Goal: Task Accomplishment & Management: Use online tool/utility

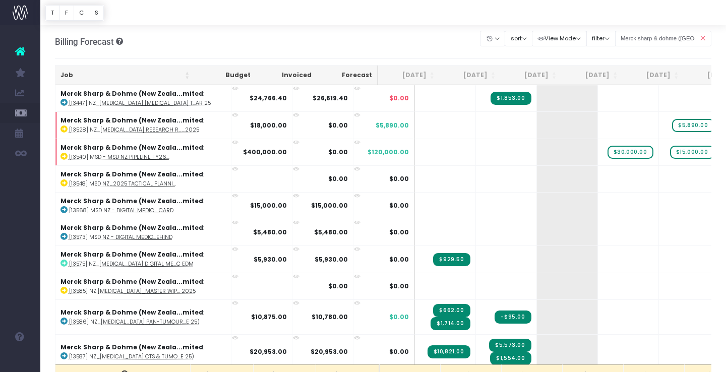
scroll to position [437, 0]
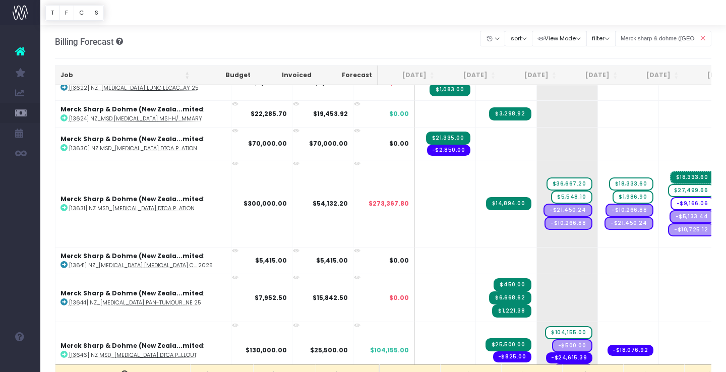
click at [704, 36] on icon at bounding box center [702, 38] width 18 height 21
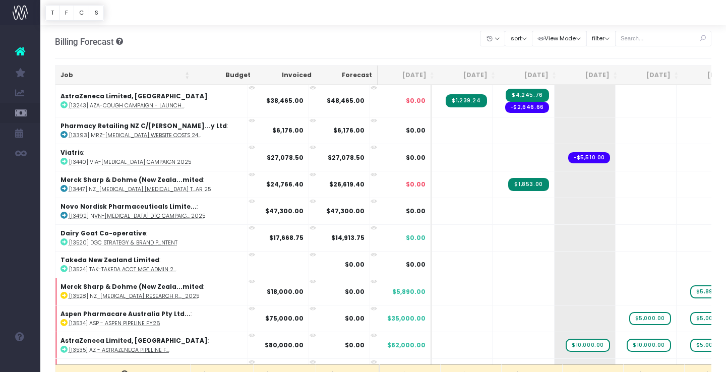
scroll to position [1, 0]
click at [663, 44] on input "text" at bounding box center [663, 39] width 97 height 16
type input "Merck sharp & dohme ([GEOGRAPHIC_DATA]"
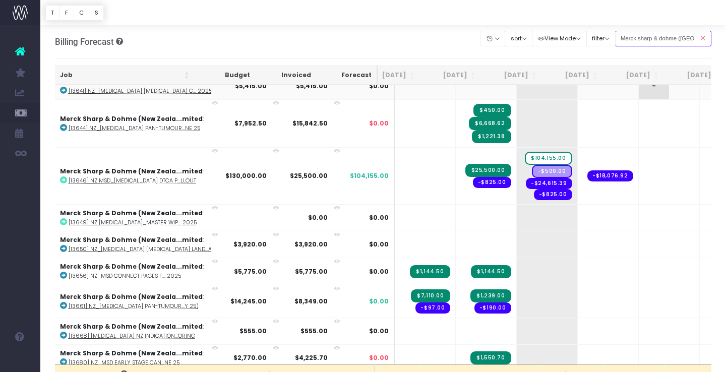
scroll to position [609, 20]
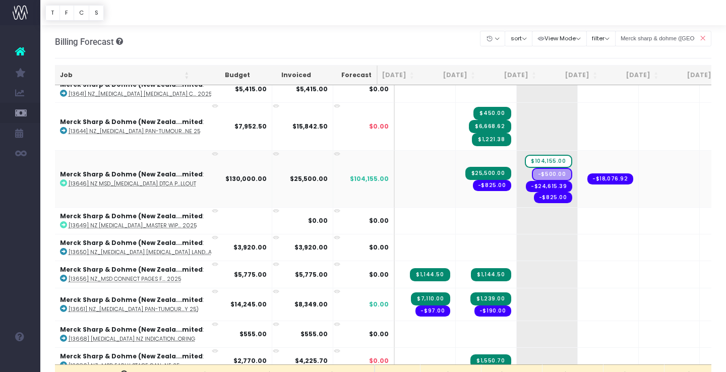
click at [334, 153] on icon at bounding box center [337, 154] width 7 height 7
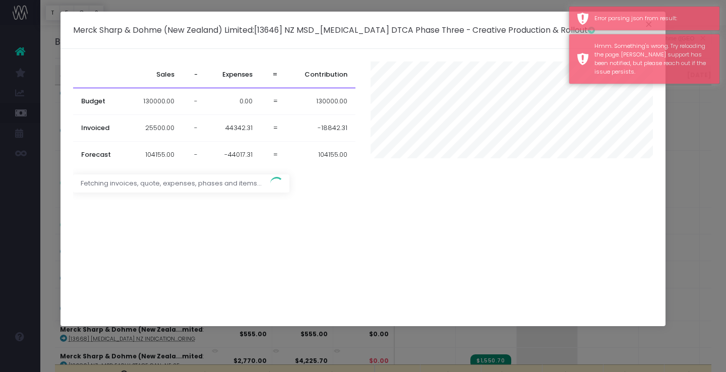
click at [711, 209] on div "Merck Sharp & Dohme (New Zealand) Limited : [13646] NZ MSD_KEYTRUDA DTCA Phase …" at bounding box center [363, 186] width 726 height 372
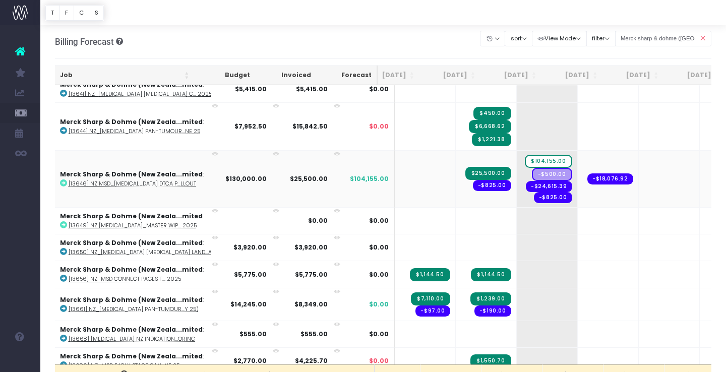
click at [212, 152] on icon at bounding box center [215, 154] width 7 height 7
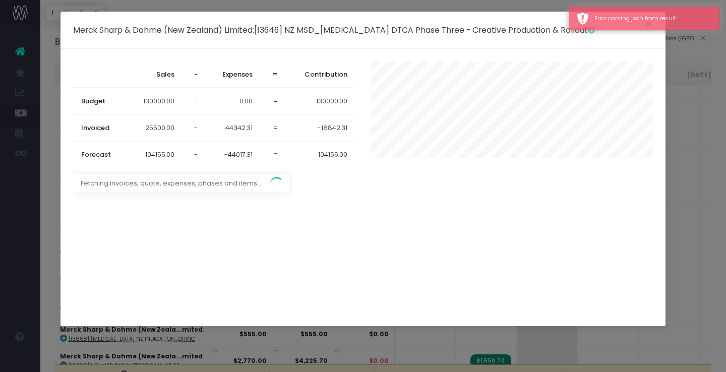
click at [671, 159] on div "Merck Sharp & Dohme (New Zealand) Limited : [13646] NZ MSD_KEYTRUDA DTCA Phase …" at bounding box center [363, 186] width 726 height 372
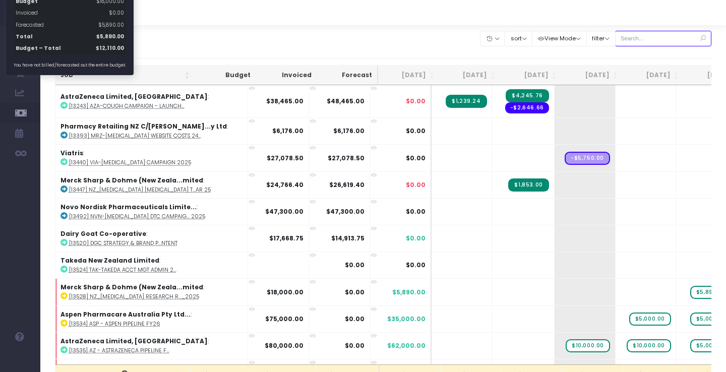
click at [641, 37] on input "text" at bounding box center [663, 39] width 97 height 16
type input "Merck sharp & dohme ([GEOGRAPHIC_DATA]"
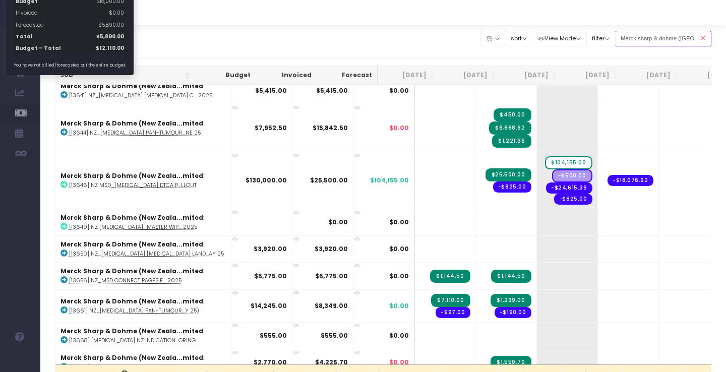
scroll to position [595, 0]
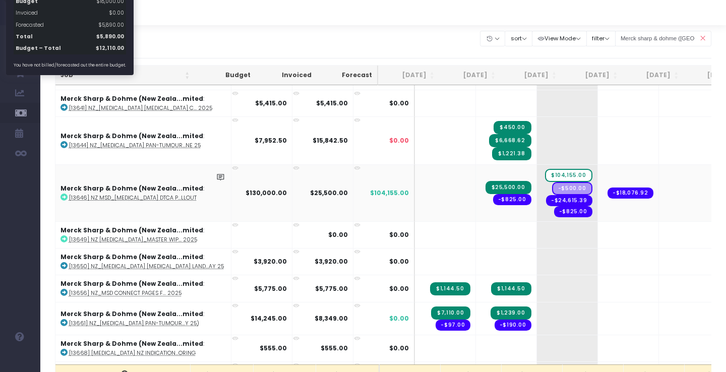
click at [62, 195] on icon at bounding box center [63, 197] width 7 height 7
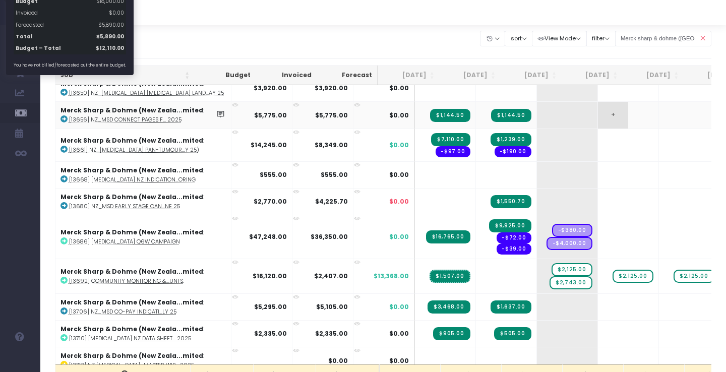
scroll to position [771, 0]
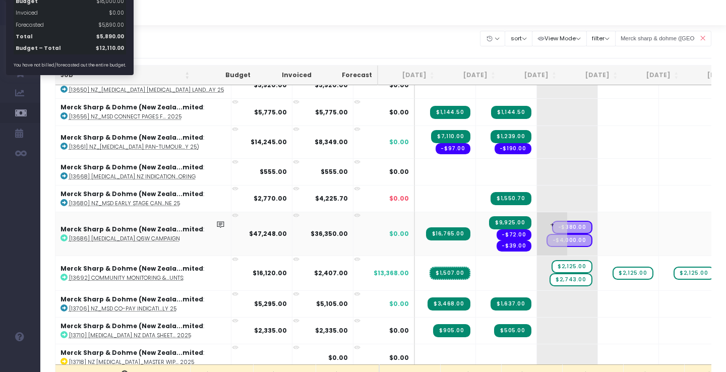
click at [537, 219] on span "+" at bounding box center [552, 233] width 30 height 43
click at [583, 238] on body "Oh my... this is bad. [PERSON_NAME] wasn't able to load this page. Please conta…" at bounding box center [363, 186] width 726 height 372
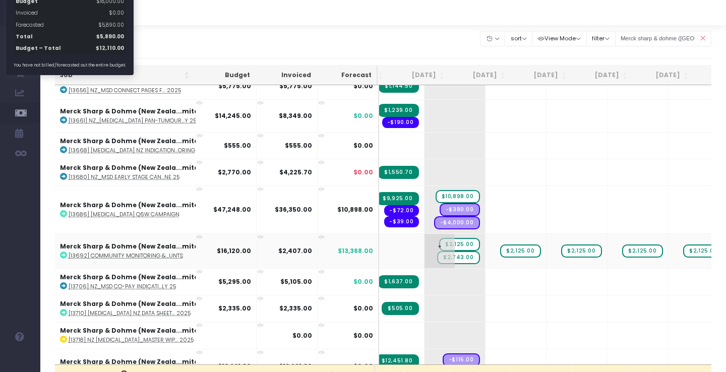
scroll to position [0, 128]
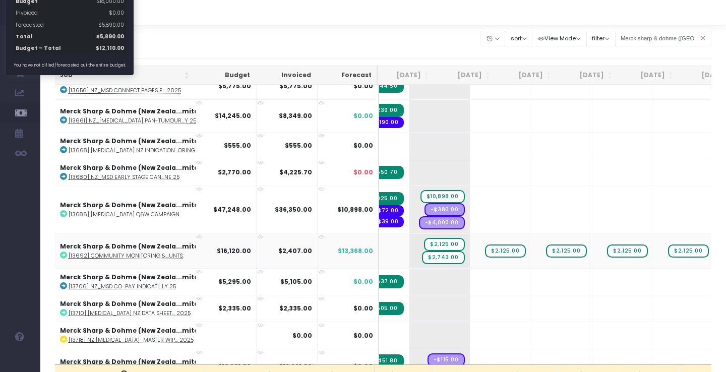
click at [63, 252] on icon at bounding box center [63, 254] width 7 height 7
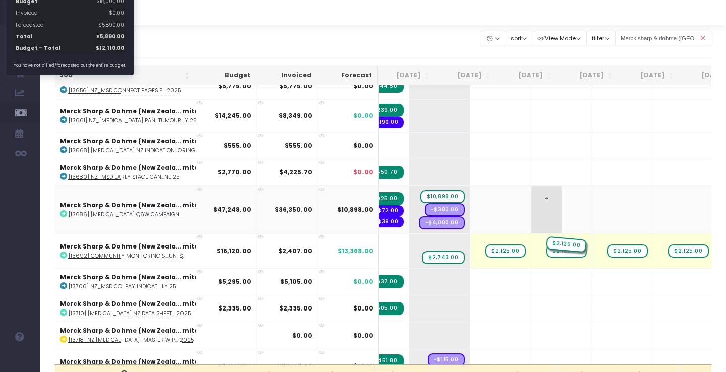
drag, startPoint x: 412, startPoint y: 243, endPoint x: 524, endPoint y: 231, distance: 112.5
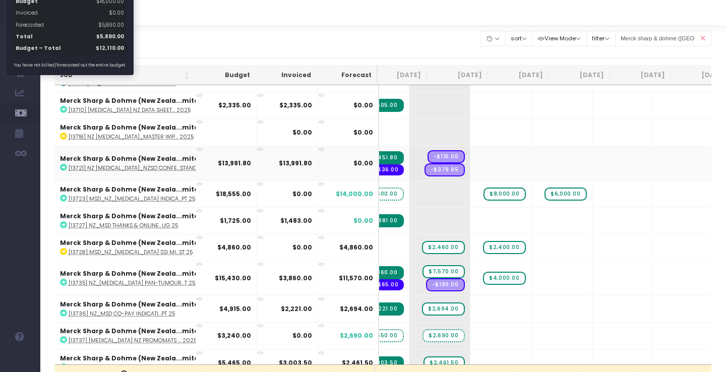
scroll to position [999, 128]
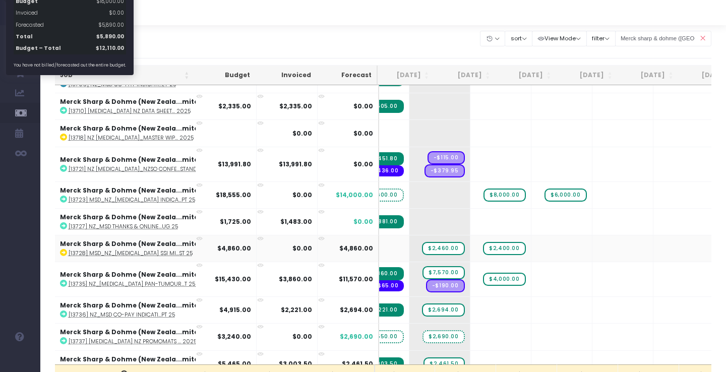
click at [199, 236] on icon at bounding box center [199, 238] width 7 height 7
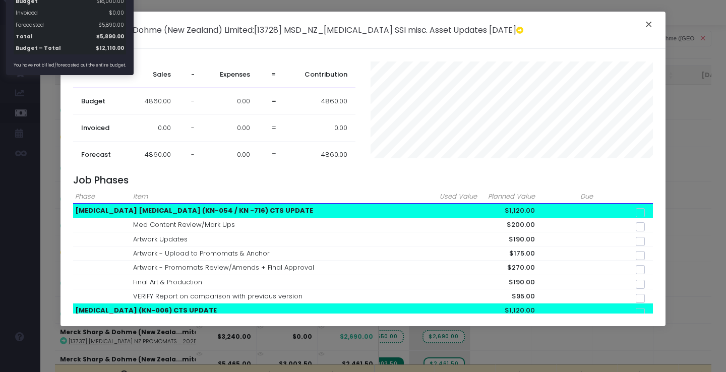
click at [649, 24] on button "×" at bounding box center [648, 26] width 21 height 16
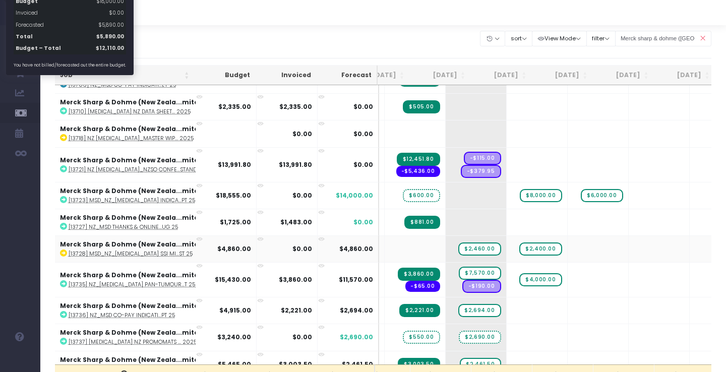
scroll to position [0, 0]
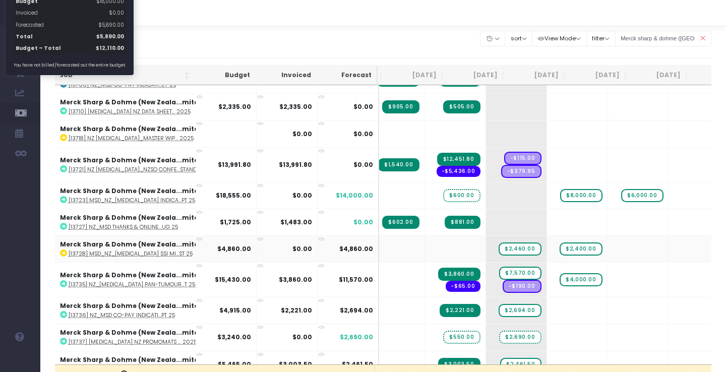
click at [201, 236] on icon at bounding box center [199, 239] width 7 height 7
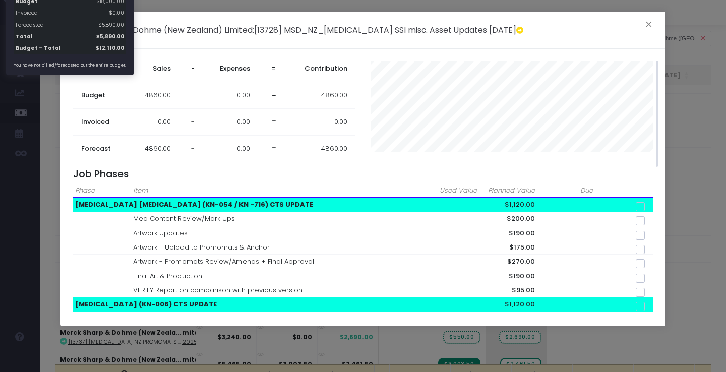
scroll to position [3, 0]
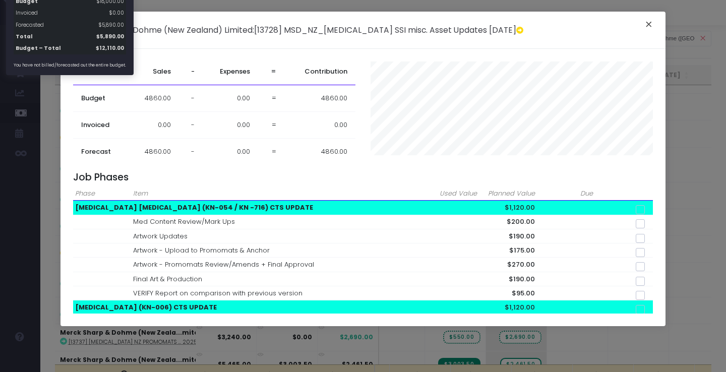
click at [645, 23] on button "×" at bounding box center [648, 26] width 21 height 16
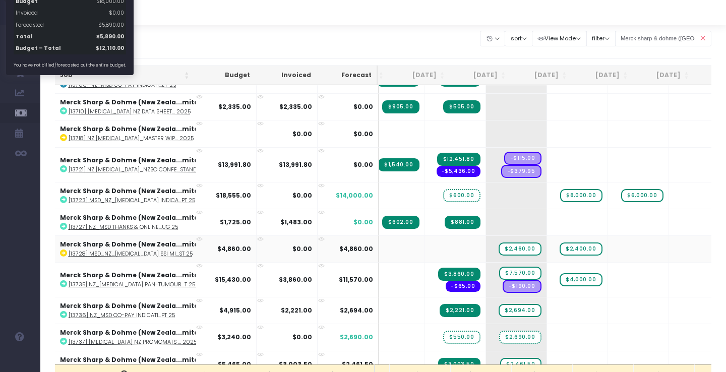
click at [136, 251] on abbr "[13728] MSD_NZ_[MEDICAL_DATA] SSI mi...st 25" at bounding box center [131, 254] width 124 height 8
click at [498, 244] on span "$2,460.00" at bounding box center [519, 248] width 42 height 13
click at [559, 246] on span "$2,400.00" at bounding box center [580, 248] width 42 height 13
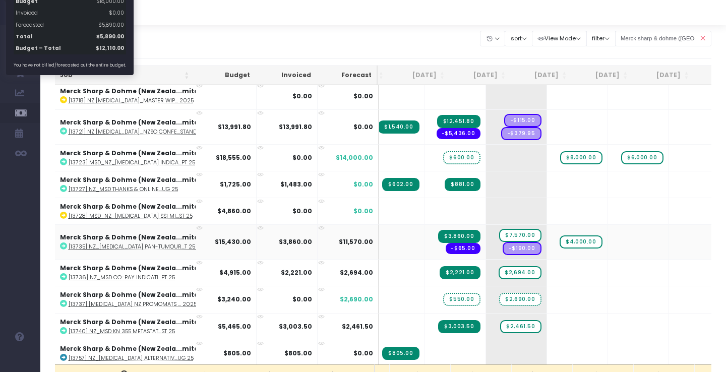
scroll to position [1072, 51]
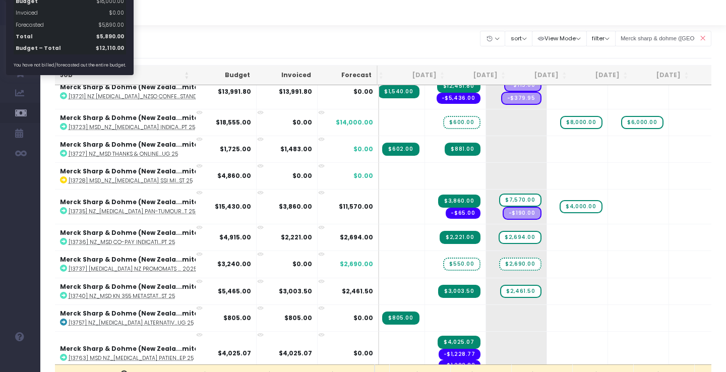
click at [703, 39] on icon at bounding box center [702, 38] width 18 height 21
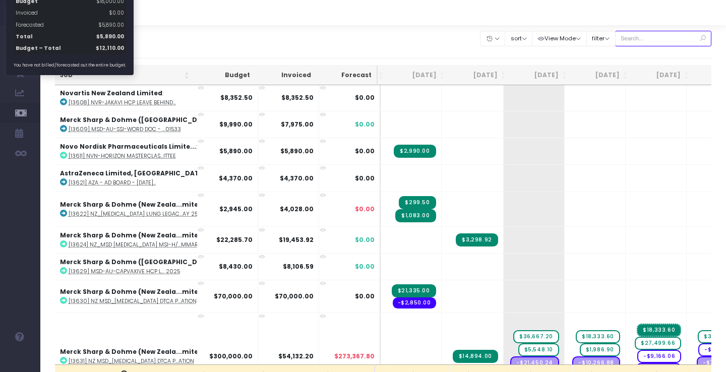
click at [673, 36] on input "text" at bounding box center [663, 39] width 97 height 16
type input "Merck sharp & dohme (Australia"
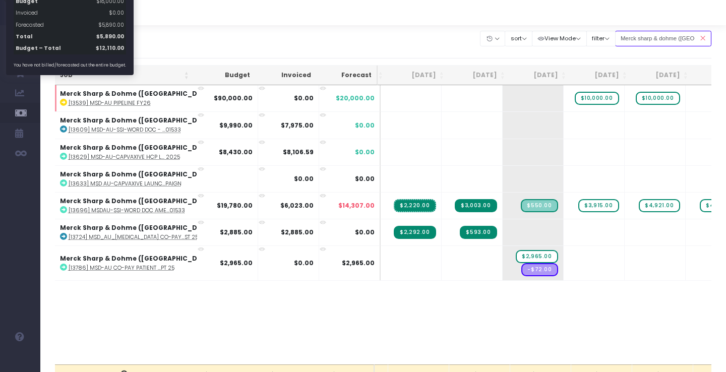
scroll to position [0, 51]
click at [700, 41] on icon at bounding box center [702, 38] width 18 height 21
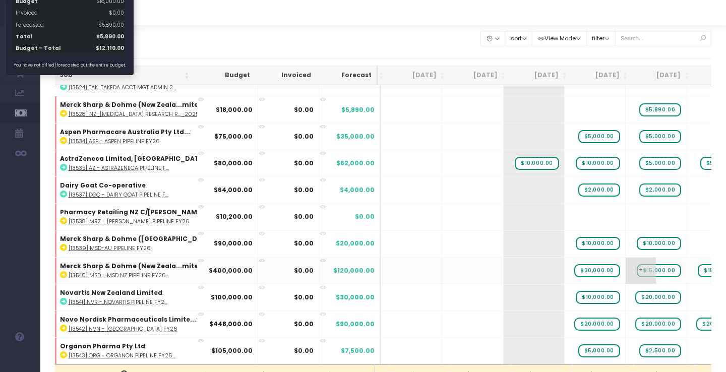
scroll to position [211, 51]
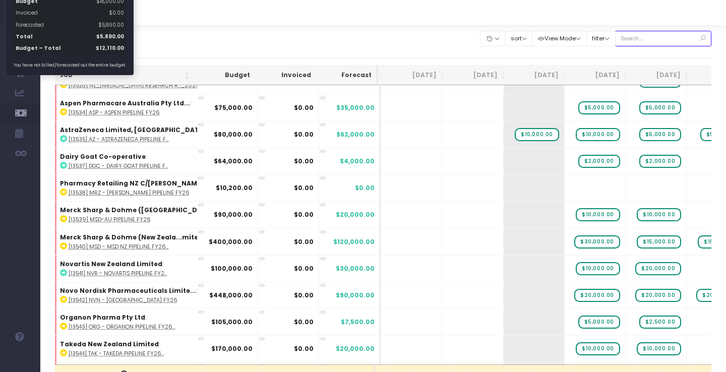
click at [655, 32] on input "text" at bounding box center [663, 39] width 97 height 16
type input "Merck sharp & dohme ([GEOGRAPHIC_DATA]"
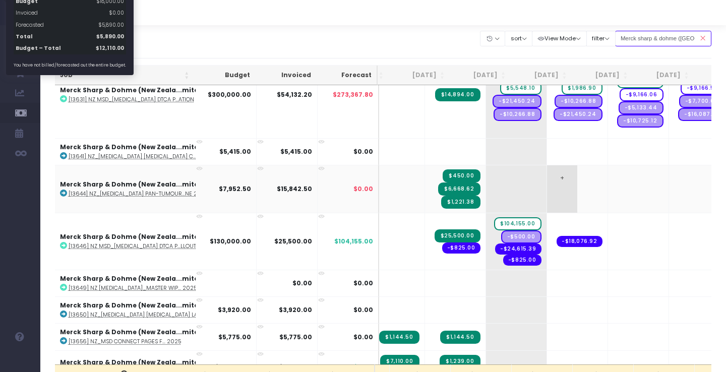
scroll to position [557, 51]
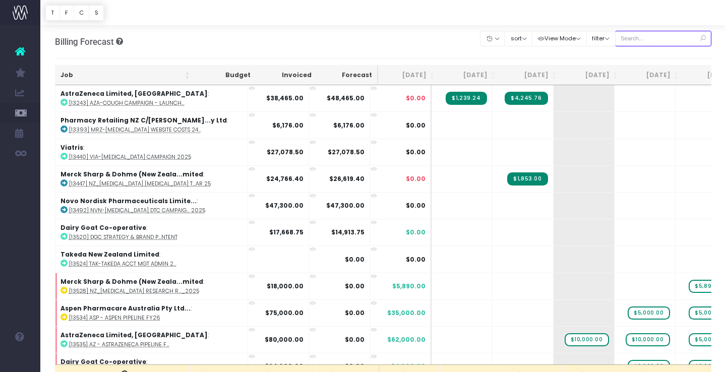
click at [654, 40] on input "text" at bounding box center [663, 39] width 97 height 16
type input "Merck sharp & dohme ([GEOGRAPHIC_DATA]"
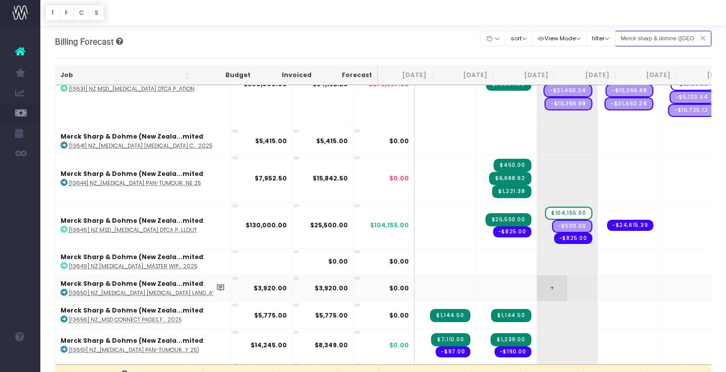
scroll to position [558, 0]
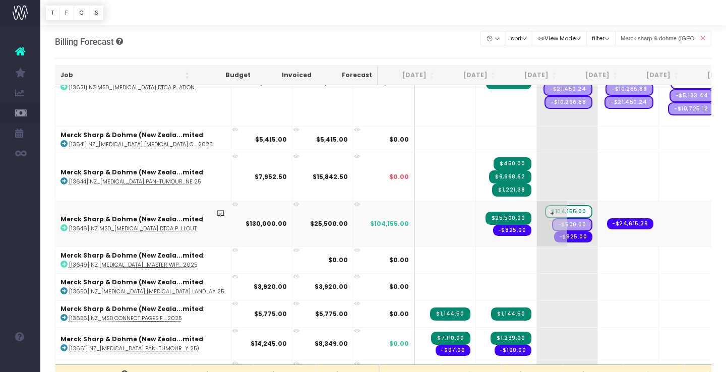
click at [545, 210] on span "$104,155.00" at bounding box center [568, 211] width 47 height 13
click at [62, 227] on icon at bounding box center [63, 227] width 7 height 7
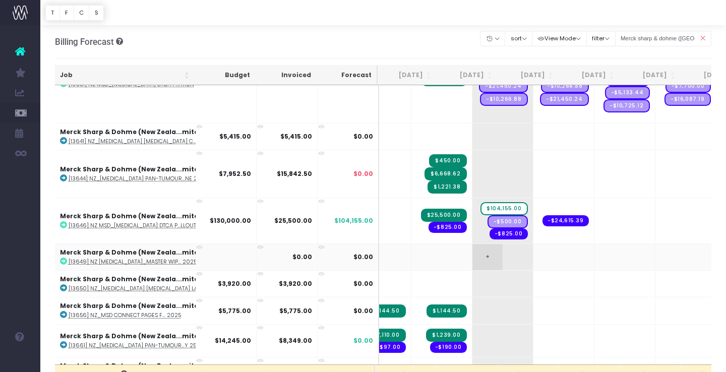
scroll to position [0, 73]
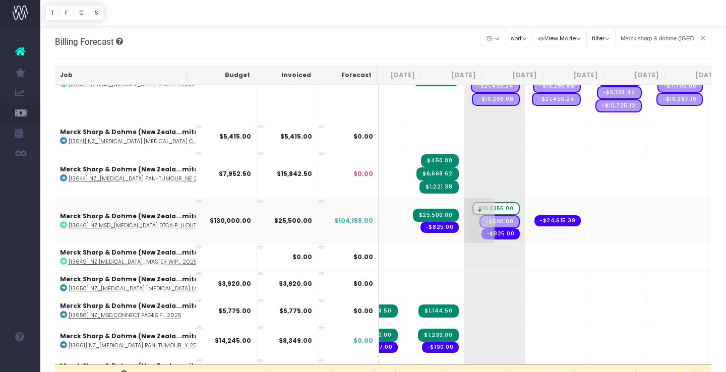
click at [472, 207] on span "$104,155.00" at bounding box center [495, 208] width 47 height 13
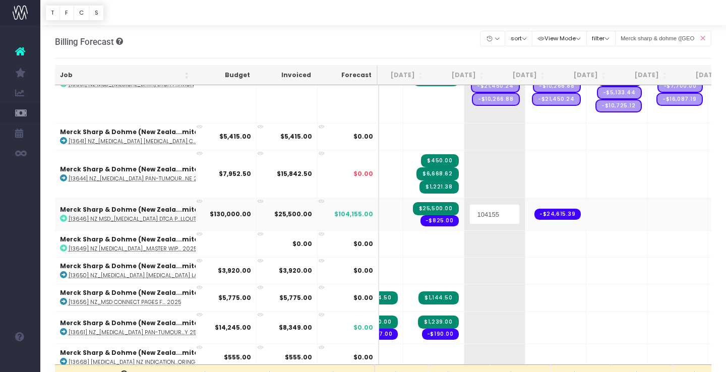
click at [469, 207] on input "104155" at bounding box center [494, 214] width 50 height 20
type input "16708"
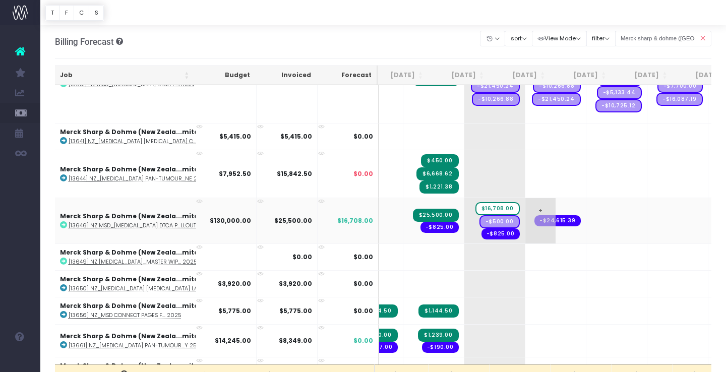
click at [525, 204] on span "+" at bounding box center [540, 220] width 30 height 45
click at [530, 219] on input "87792" at bounding box center [555, 221] width 50 height 20
click at [530, 220] on input "87792" at bounding box center [555, 221] width 50 height 20
drag, startPoint x: 520, startPoint y: 220, endPoint x: 499, endPoint y: 219, distance: 20.2
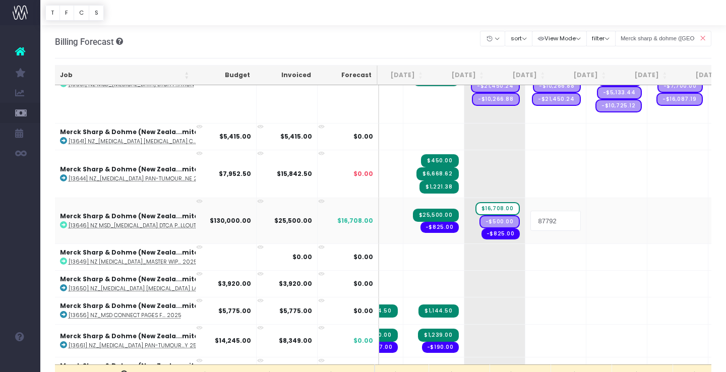
click at [530, 219] on input "87792" at bounding box center [555, 221] width 50 height 20
click at [529, 265] on body "Oh my... this is bad. [PERSON_NAME] wasn't able to load this page. Please conta…" at bounding box center [363, 186] width 726 height 372
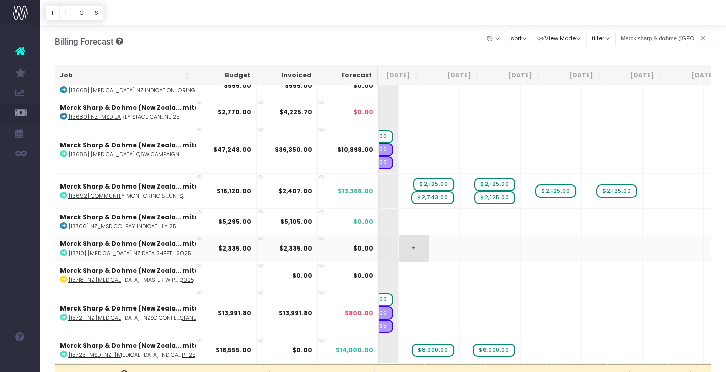
scroll to position [0, 0]
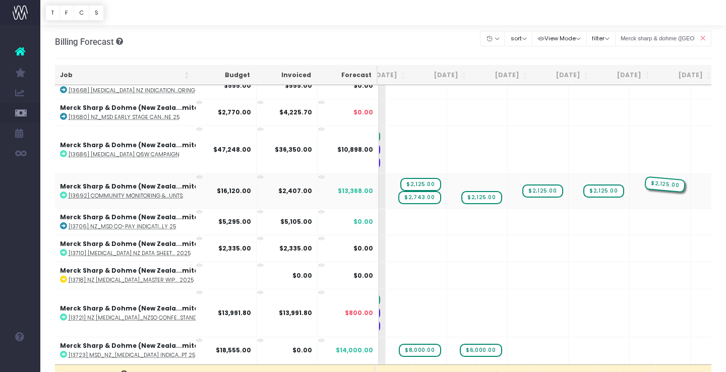
drag, startPoint x: 447, startPoint y: 182, endPoint x: 626, endPoint y: 178, distance: 179.0
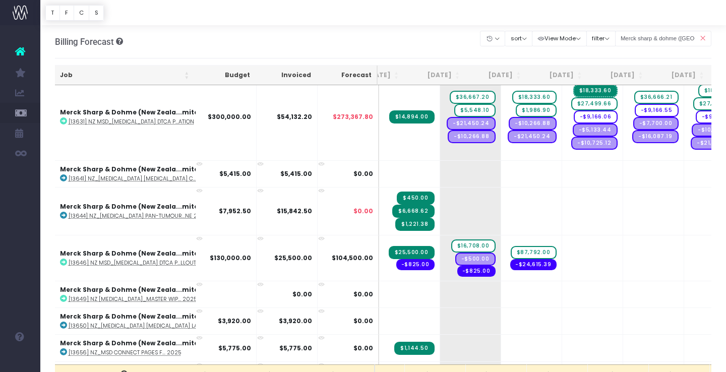
scroll to position [570, 97]
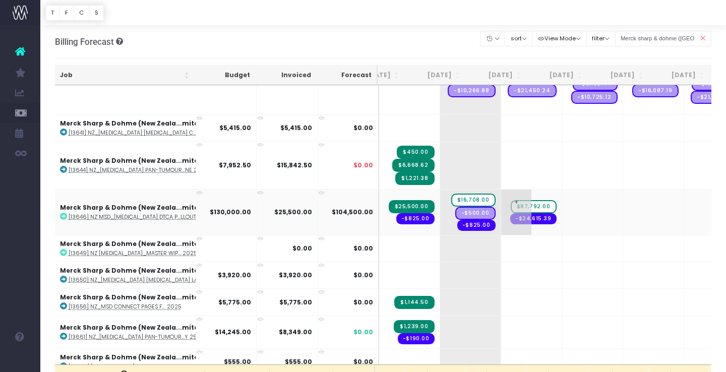
click at [511, 205] on span "$87,792.00" at bounding box center [534, 206] width 46 height 13
click at [511, 204] on span "$87,792.00" at bounding box center [534, 206] width 46 height 13
type input "57000"
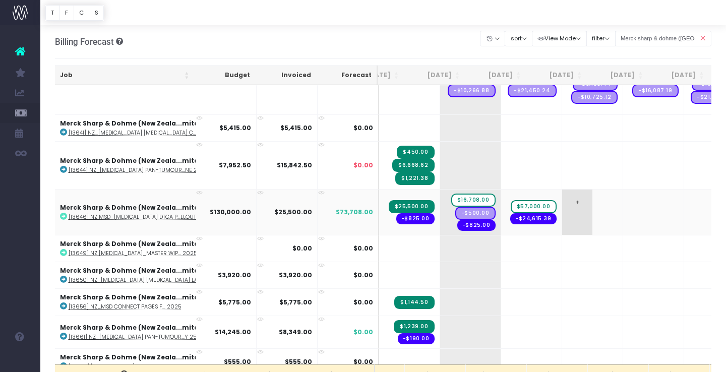
click at [562, 200] on span "+" at bounding box center [577, 211] width 30 height 45
click at [562, 269] on body "Oh my... this is bad. [PERSON_NAME] wasn't able to load this page. Please conta…" at bounding box center [363, 186] width 726 height 372
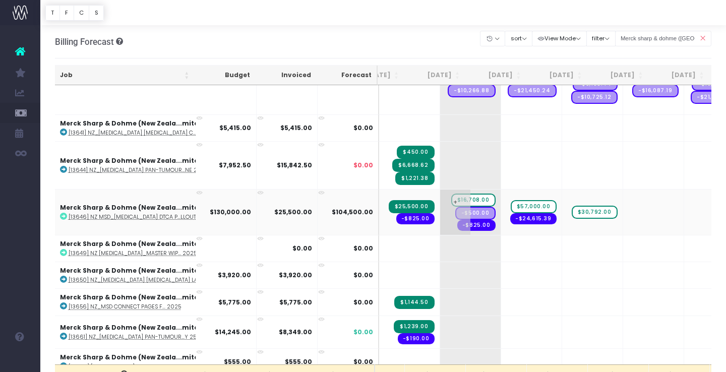
click at [451, 198] on span "$16,708.00" at bounding box center [473, 200] width 44 height 13
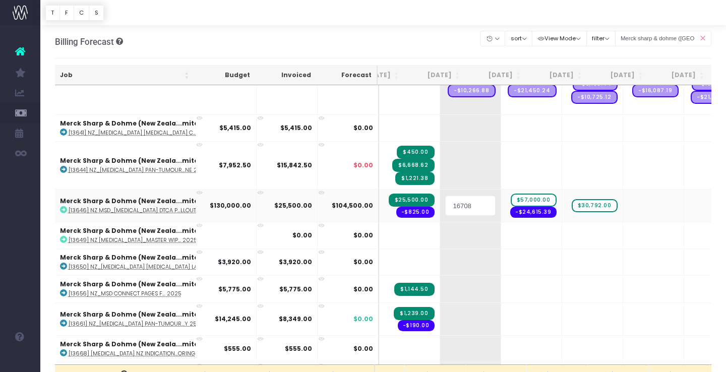
click at [445, 207] on input "16708" at bounding box center [470, 206] width 50 height 20
click at [445, 206] on input "15708" at bounding box center [470, 206] width 50 height 20
type input "15800"
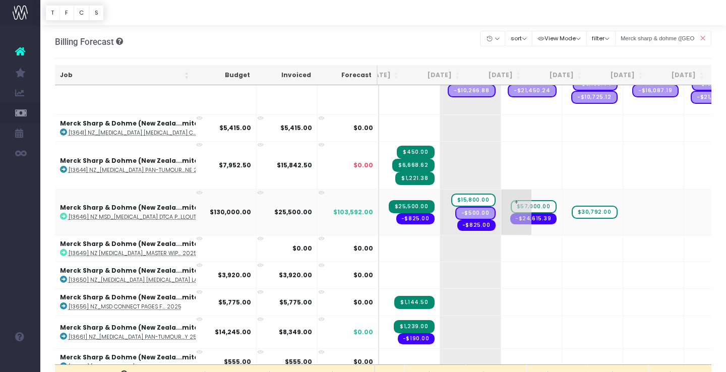
click at [511, 206] on span "$57,000.00" at bounding box center [534, 206] width 46 height 13
click at [501, 199] on span "+" at bounding box center [516, 211] width 30 height 45
click at [520, 266] on body "Oh my... this is bad. [PERSON_NAME] wasn't able to load this page. Please conta…" at bounding box center [363, 186] width 726 height 372
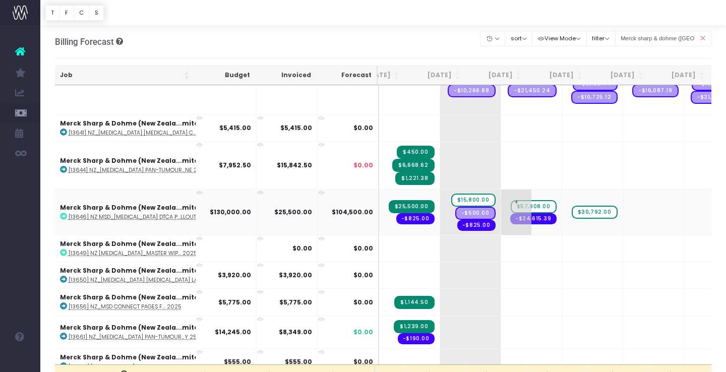
click at [511, 205] on span "$57,908.00" at bounding box center [534, 206] width 46 height 13
click at [506, 212] on input "57908" at bounding box center [531, 212] width 50 height 20
drag, startPoint x: 502, startPoint y: 212, endPoint x: 487, endPoint y: 212, distance: 15.1
click at [506, 212] on input "57908" at bounding box center [531, 212] width 50 height 20
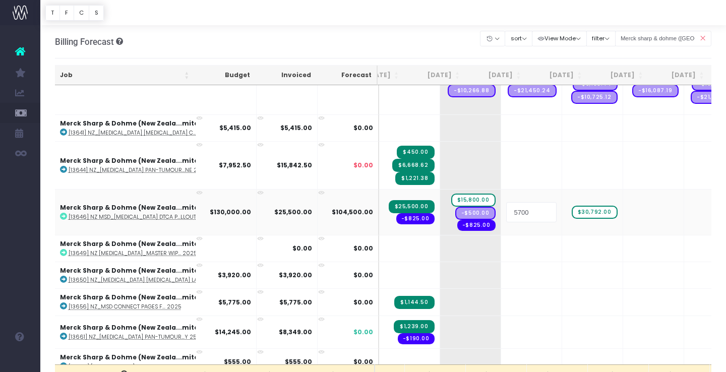
type input "57000"
click at [571, 213] on span "$30,792.00" at bounding box center [594, 212] width 46 height 13
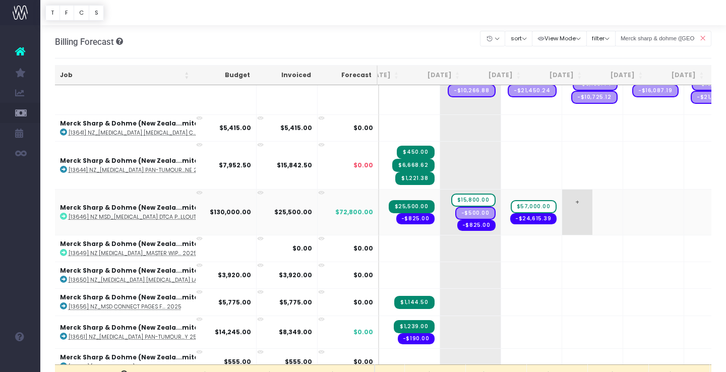
click at [562, 209] on span "+" at bounding box center [577, 211] width 30 height 45
click at [558, 276] on body "Oh my... this is bad. [PERSON_NAME] wasn't able to load this page. Please conta…" at bounding box center [363, 186] width 726 height 372
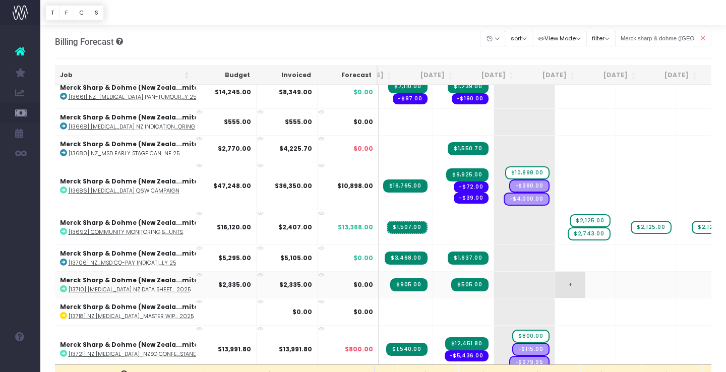
scroll to position [808, 43]
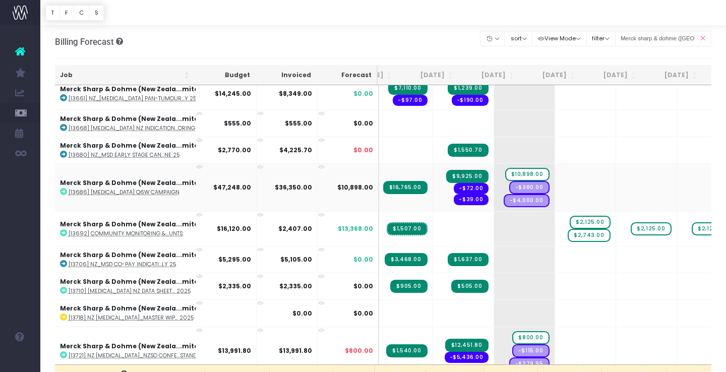
click at [64, 190] on icon at bounding box center [63, 191] width 7 height 7
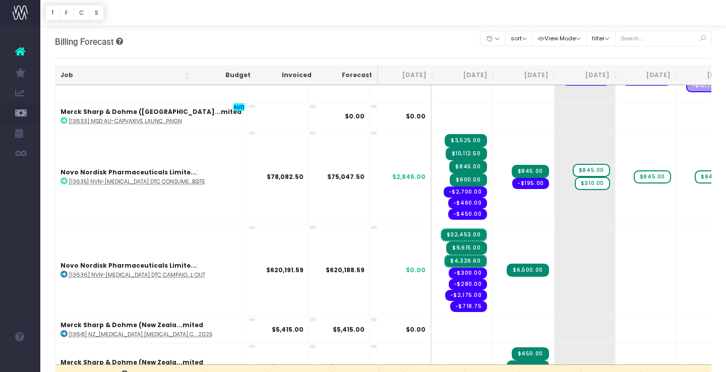
scroll to position [1392, 0]
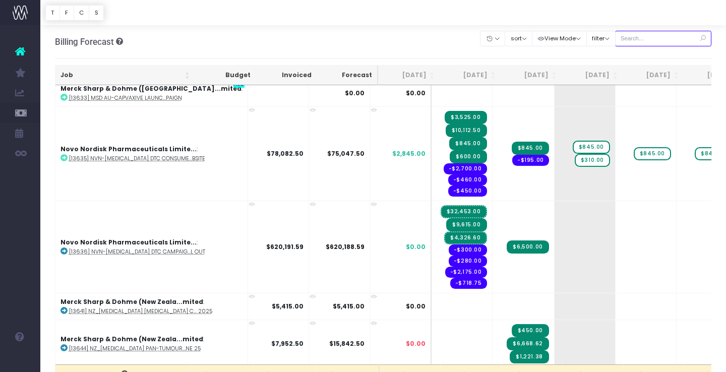
click at [656, 38] on input "text" at bounding box center [663, 39] width 97 height 16
type input "Merck sharp & dohme ([GEOGRAPHIC_DATA]"
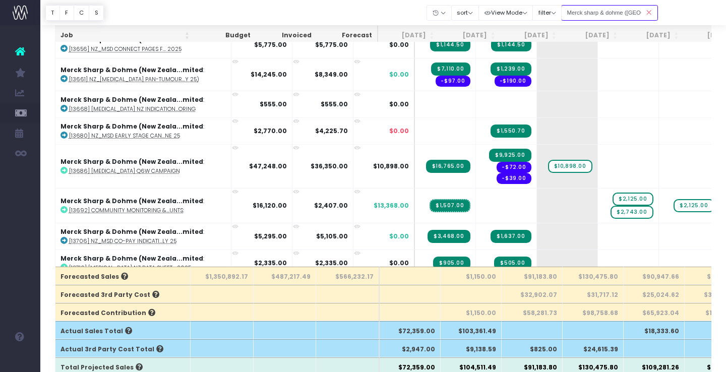
scroll to position [720, 0]
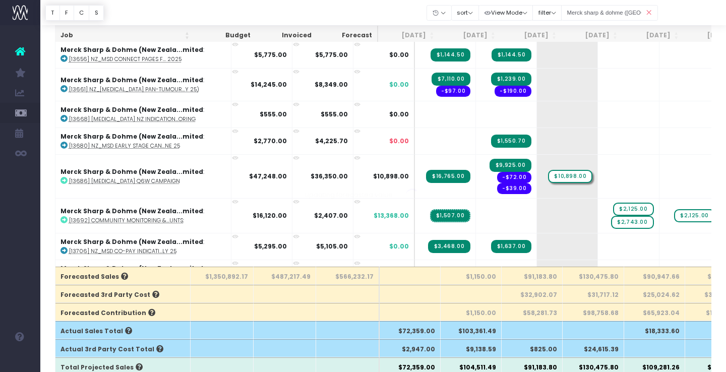
click at [536, 173] on div at bounding box center [363, 186] width 726 height 372
click at [548, 174] on span "$10,898.00" at bounding box center [570, 176] width 44 height 13
click at [62, 178] on icon at bounding box center [63, 180] width 7 height 7
click at [537, 165] on span "+" at bounding box center [552, 176] width 30 height 43
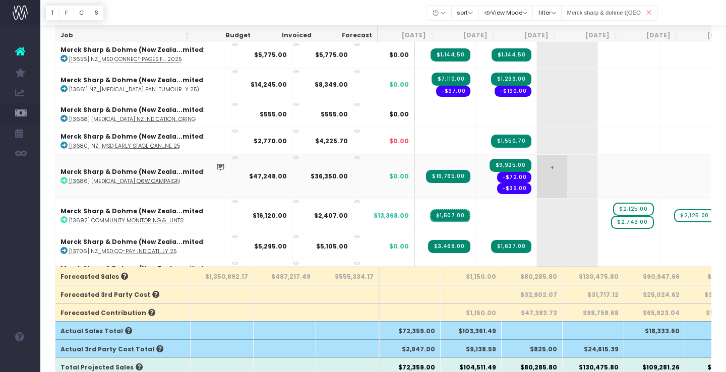
click at [537, 165] on span "+" at bounding box center [552, 176] width 30 height 43
type input "5982"
click at [533, 205] on body "Oh my... this is bad. [PERSON_NAME] wasn't able to load this page. Please conta…" at bounding box center [363, 88] width 726 height 372
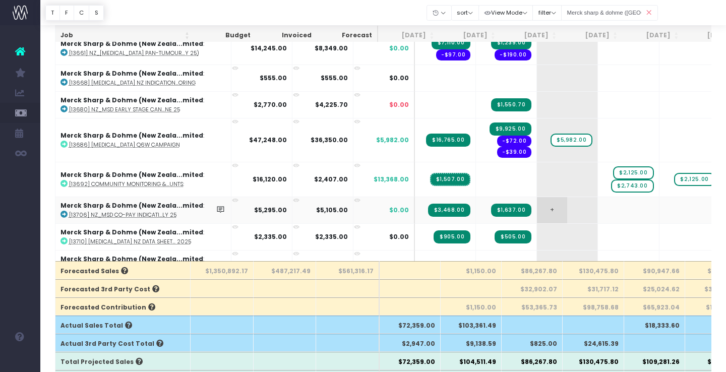
scroll to position [754, 0]
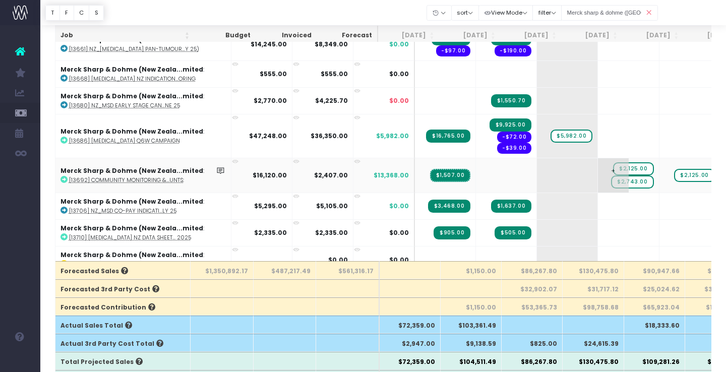
click at [613, 166] on span "$2,125.00" at bounding box center [633, 168] width 40 height 13
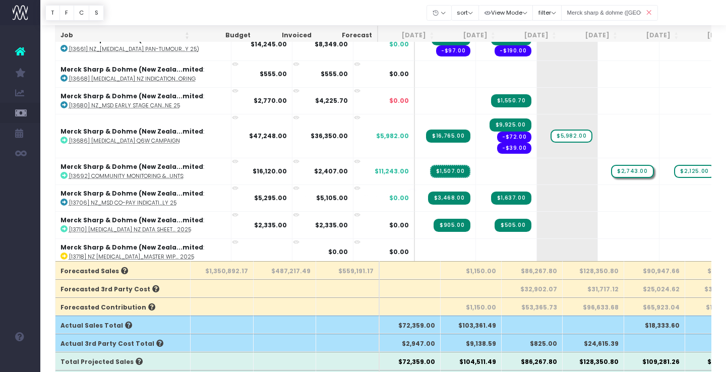
click at [593, 171] on div at bounding box center [363, 186] width 726 height 372
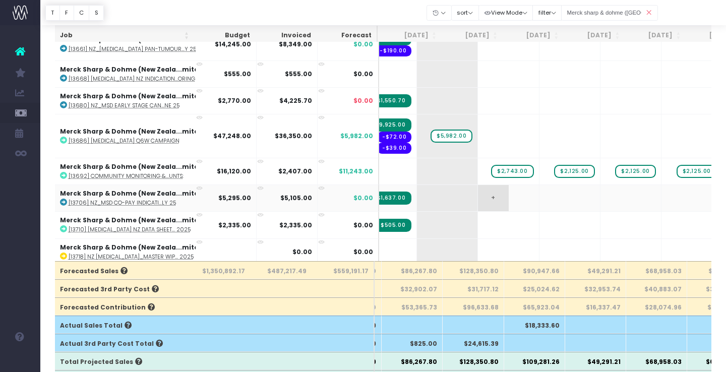
scroll to position [0, 0]
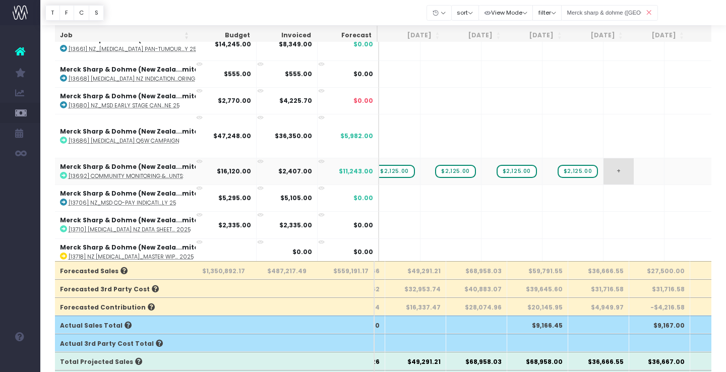
click at [603, 168] on span "+" at bounding box center [618, 171] width 30 height 26
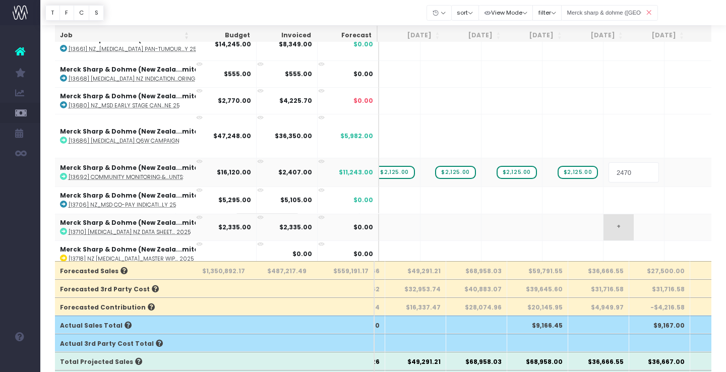
click at [582, 223] on body "Oh my... this is bad. [PERSON_NAME] wasn't able to load this page. Please conta…" at bounding box center [363, 83] width 726 height 372
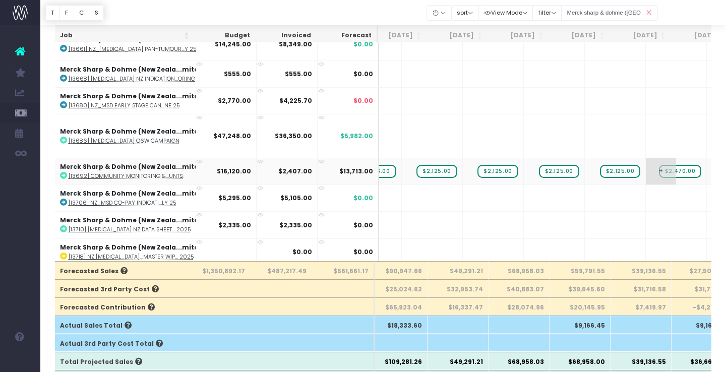
click at [646, 171] on span "+" at bounding box center [661, 171] width 30 height 26
click at [646, 176] on td "+ $2,470.00" at bounding box center [676, 171] width 61 height 27
click at [646, 167] on span "+" at bounding box center [661, 171] width 30 height 26
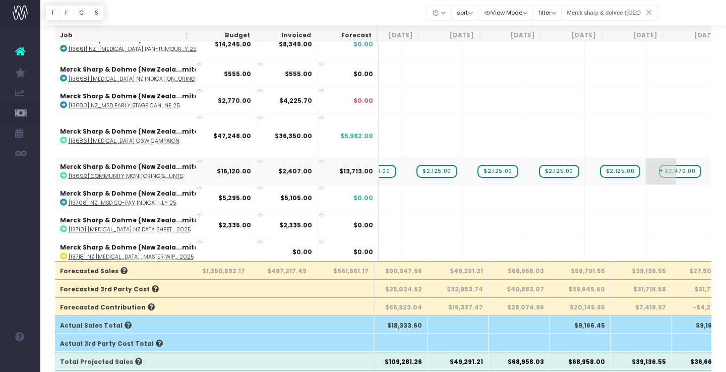
click at [646, 167] on span "+" at bounding box center [661, 171] width 30 height 26
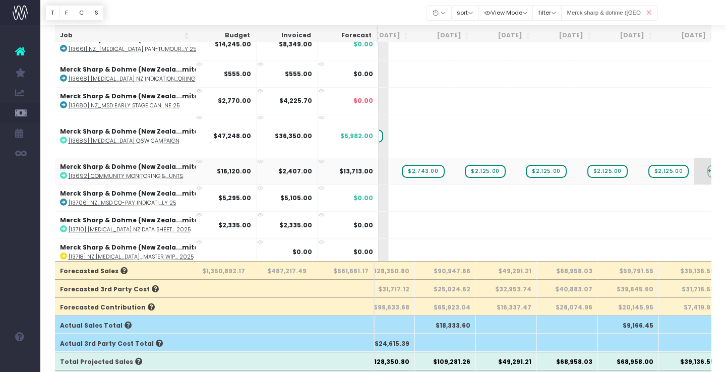
click at [707, 168] on span "$2,470.00" at bounding box center [728, 171] width 42 height 13
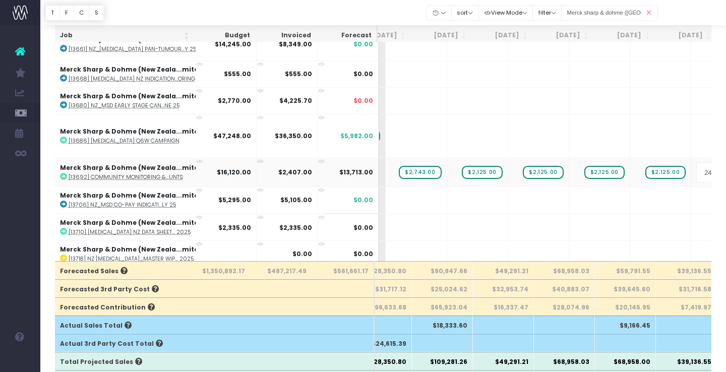
click at [696, 168] on input "2470" at bounding box center [721, 172] width 50 height 20
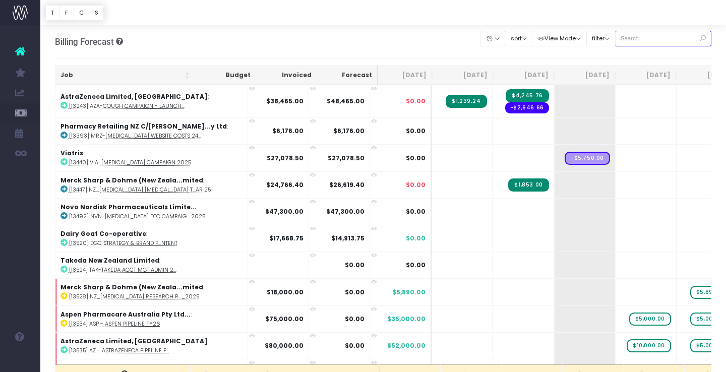
click at [673, 36] on input "text" at bounding box center [663, 39] width 97 height 16
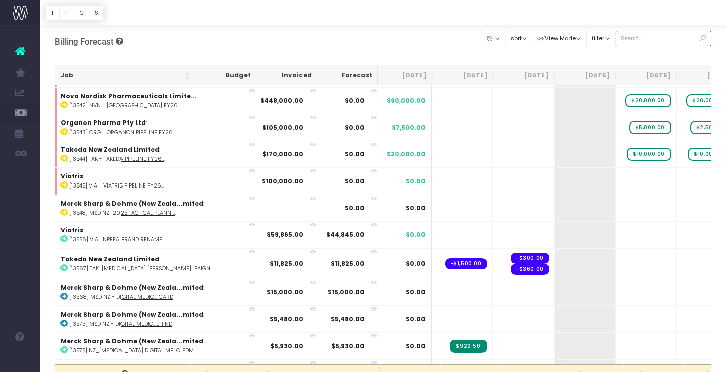
scroll to position [409, 0]
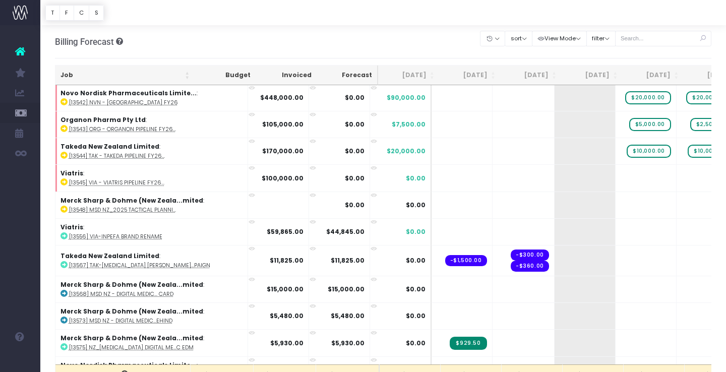
click at [694, 38] on icon at bounding box center [702, 38] width 18 height 21
click at [672, 36] on input "text" at bounding box center [663, 39] width 97 height 16
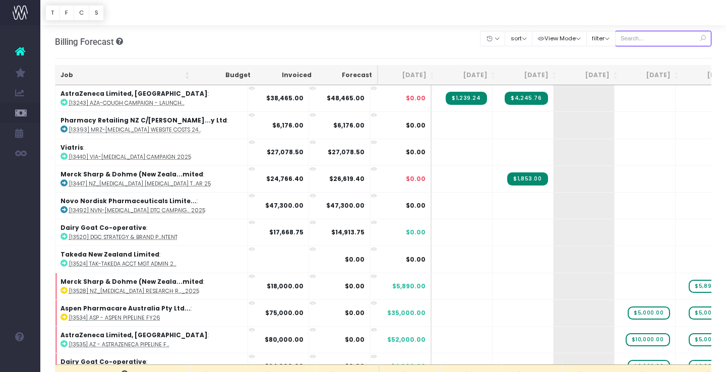
click at [654, 40] on input "text" at bounding box center [663, 39] width 97 height 16
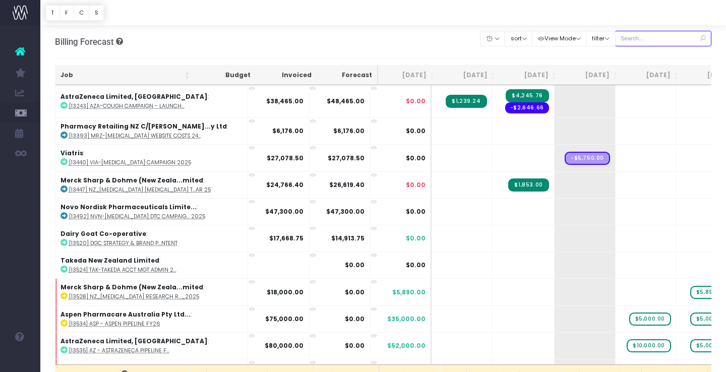
type input "Merck sharp & dohme ([GEOGRAPHIC_DATA]"
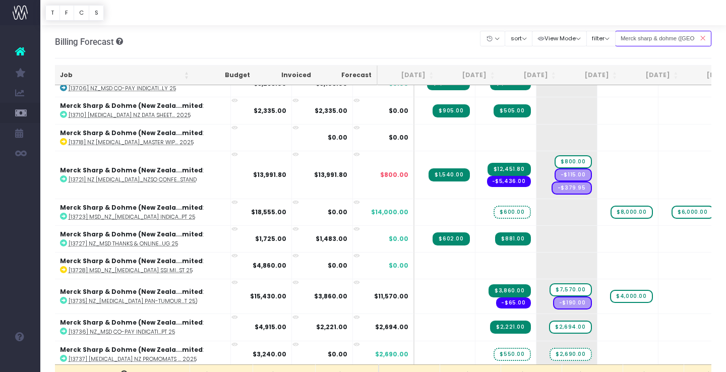
scroll to position [973, 1]
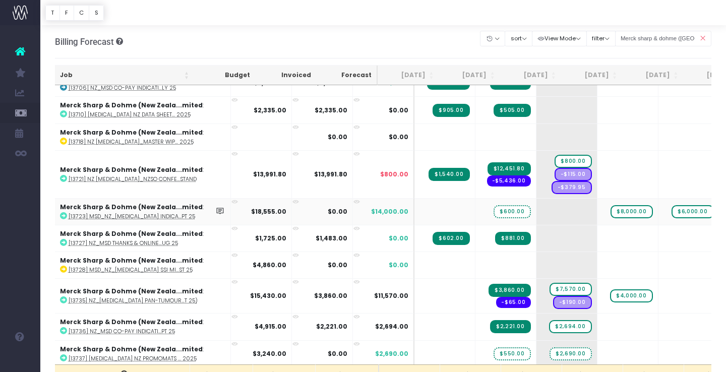
click at [231, 199] on icon at bounding box center [234, 202] width 7 height 7
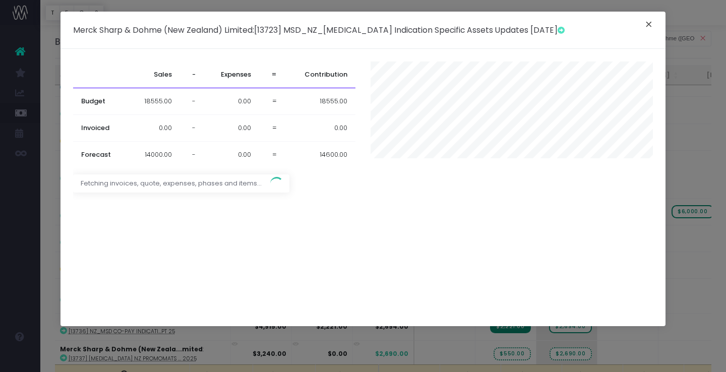
click at [649, 23] on button "×" at bounding box center [648, 26] width 21 height 16
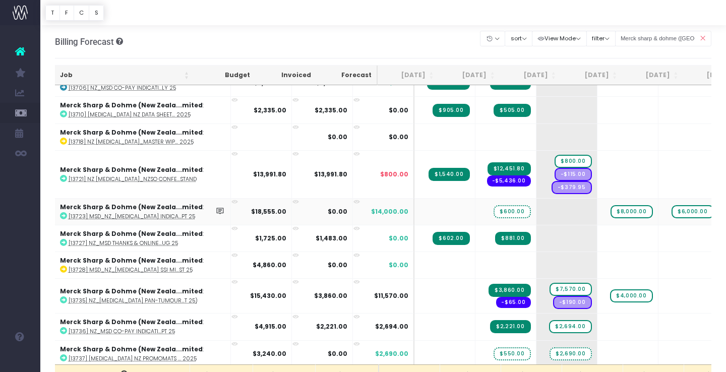
click at [65, 213] on icon at bounding box center [63, 215] width 7 height 7
click at [536, 208] on span "+" at bounding box center [551, 212] width 30 height 26
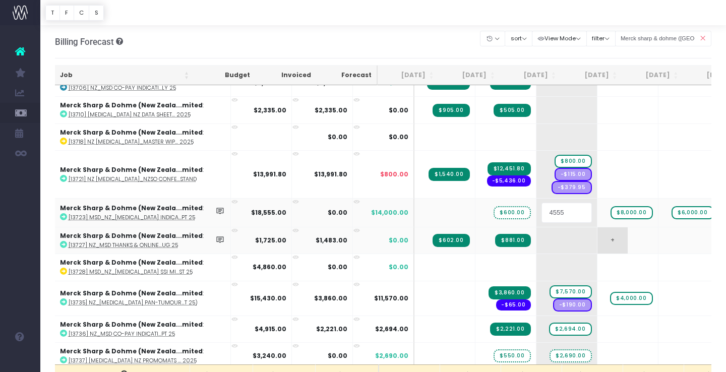
click at [587, 250] on body "Oh my... this is bad. [PERSON_NAME] wasn't able to load this page. Please conta…" at bounding box center [363, 186] width 726 height 372
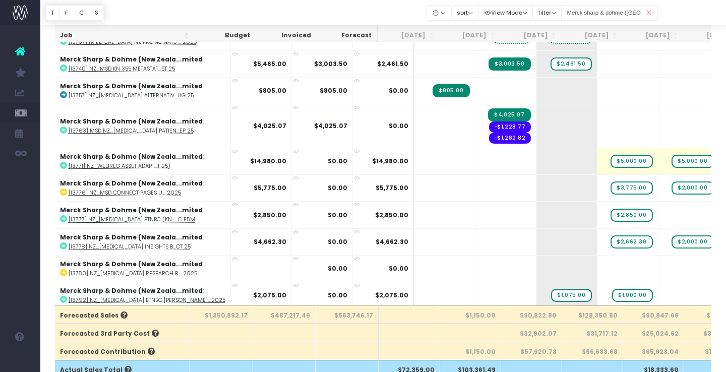
scroll to position [0, 61]
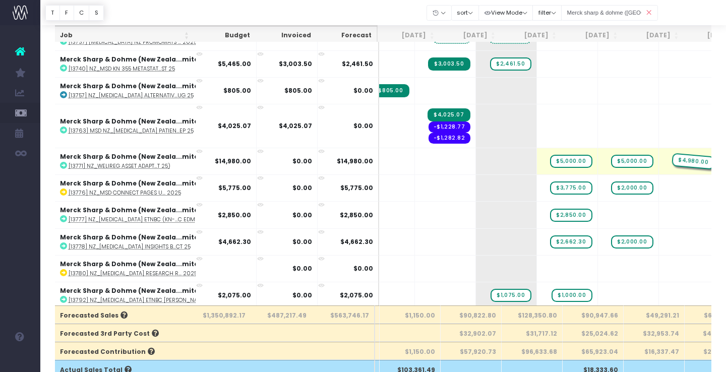
drag, startPoint x: 540, startPoint y: 158, endPoint x: 706, endPoint y: 155, distance: 165.8
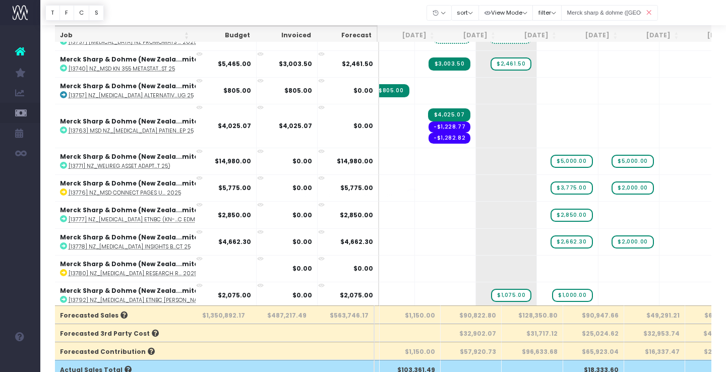
scroll to position [0, 71]
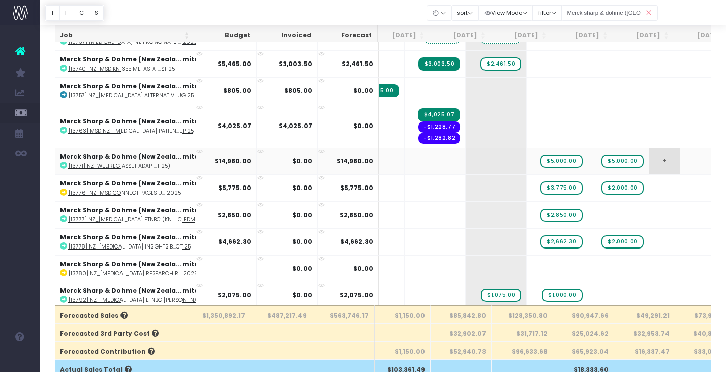
drag, startPoint x: 701, startPoint y: 160, endPoint x: 637, endPoint y: 159, distance: 64.0
click at [637, 159] on tr "Merck Sharp & Dohme ([GEOGRAPHIC_DATA]...mited : [13771] NZ_WELIREG Asset Adapt…" at bounding box center [591, 161] width 1214 height 27
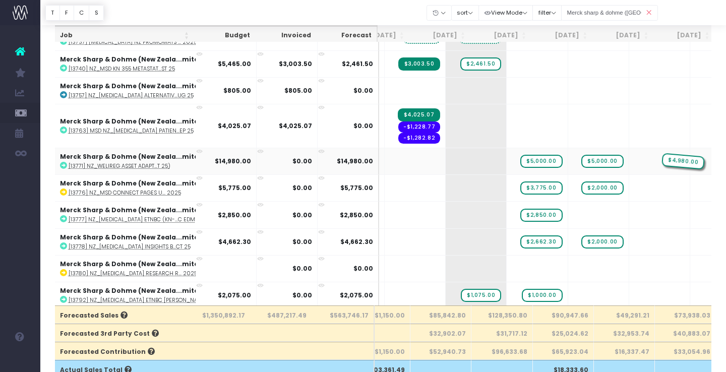
drag, startPoint x: 708, startPoint y: 156, endPoint x: 610, endPoint y: 157, distance: 97.8
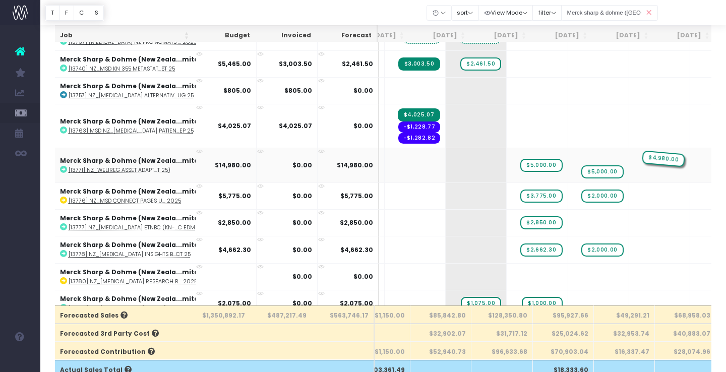
drag, startPoint x: 571, startPoint y: 155, endPoint x: 617, endPoint y: 155, distance: 45.4
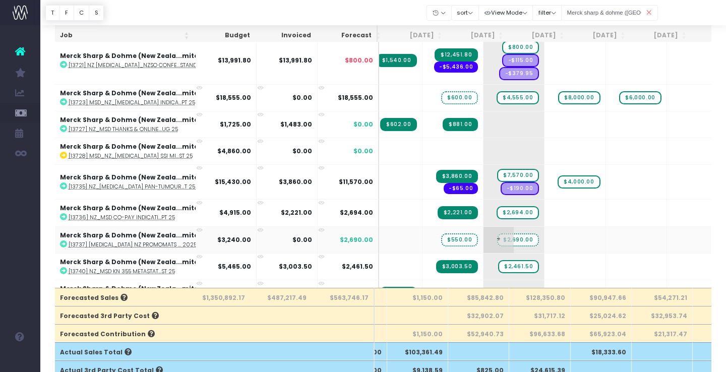
scroll to position [0, 0]
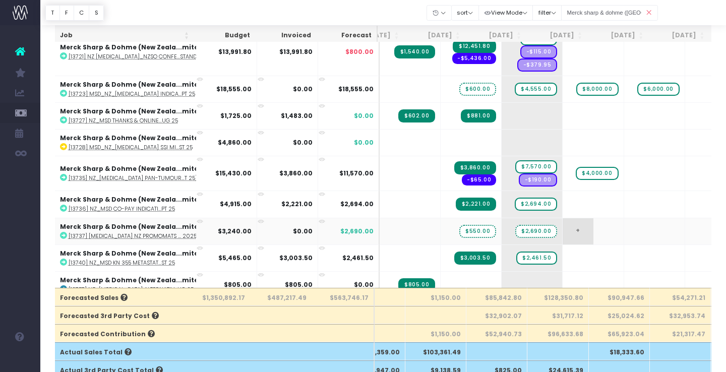
click at [562, 227] on span "+" at bounding box center [577, 231] width 30 height 26
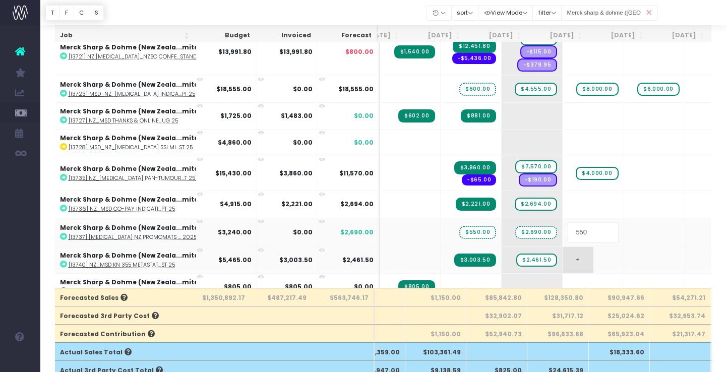
click at [587, 247] on body "Oh my... this is bad. [PERSON_NAME] wasn't able to load this page. Please conta…" at bounding box center [363, 109] width 726 height 372
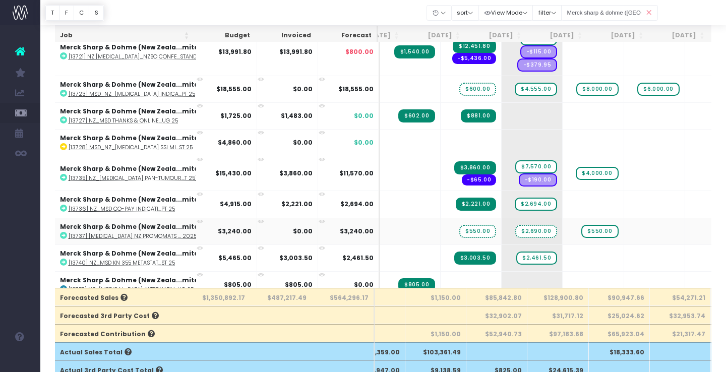
click at [198, 219] on icon at bounding box center [200, 221] width 7 height 7
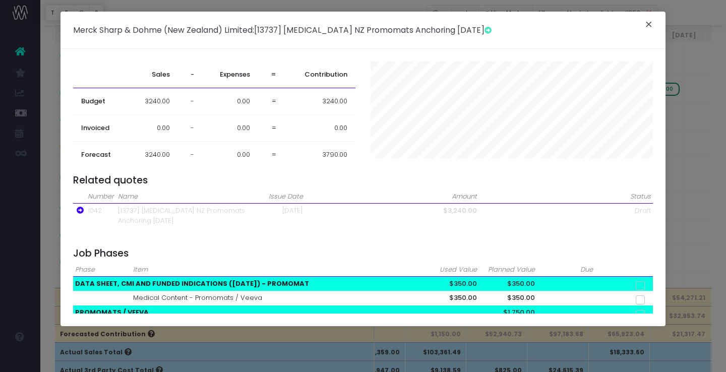
click at [652, 25] on button "×" at bounding box center [648, 26] width 21 height 16
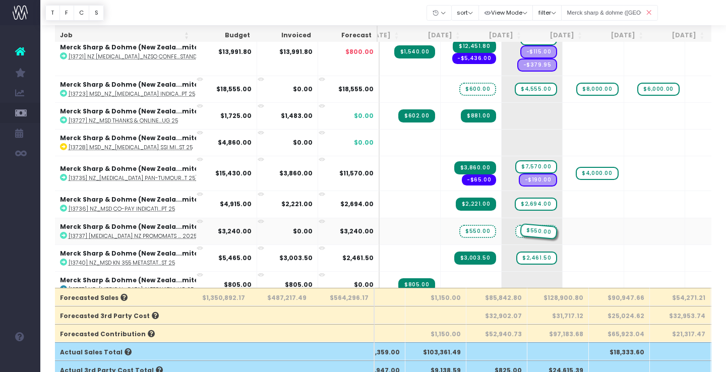
drag, startPoint x: 560, startPoint y: 230, endPoint x: 495, endPoint y: 234, distance: 64.6
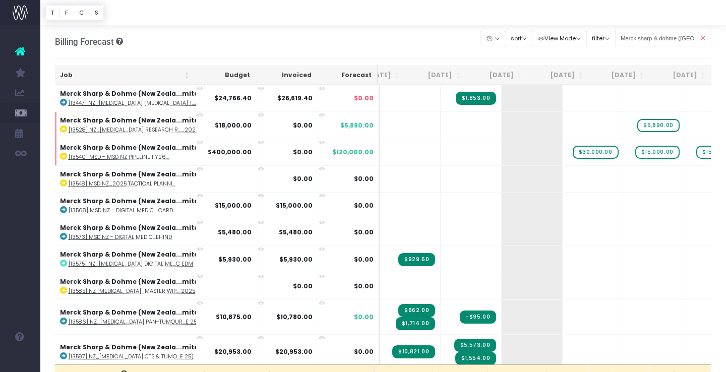
click at [703, 39] on icon at bounding box center [702, 38] width 18 height 21
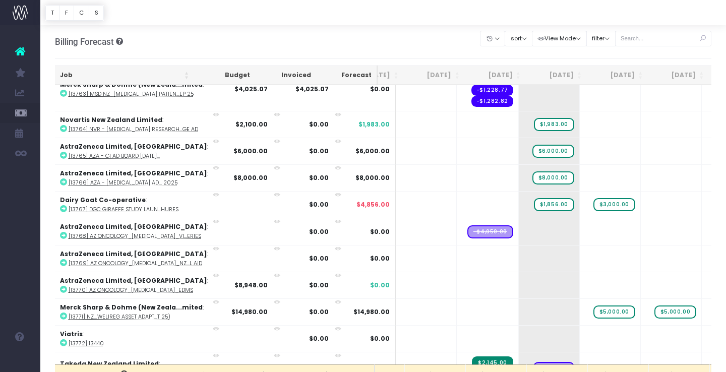
scroll to position [4318, 36]
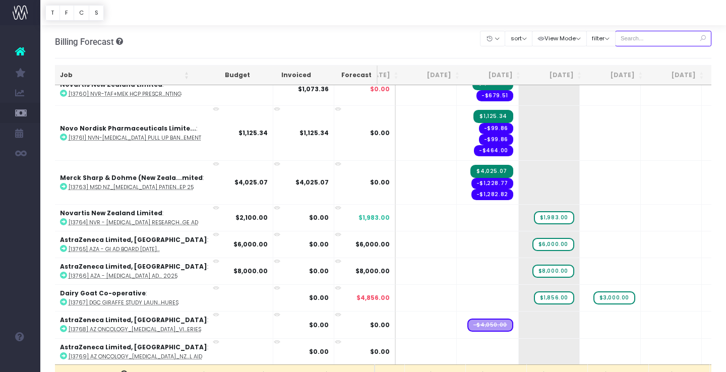
click at [642, 37] on input "text" at bounding box center [663, 39] width 97 height 16
type input "Merck sharp & dohme ([GEOGRAPHIC_DATA]"
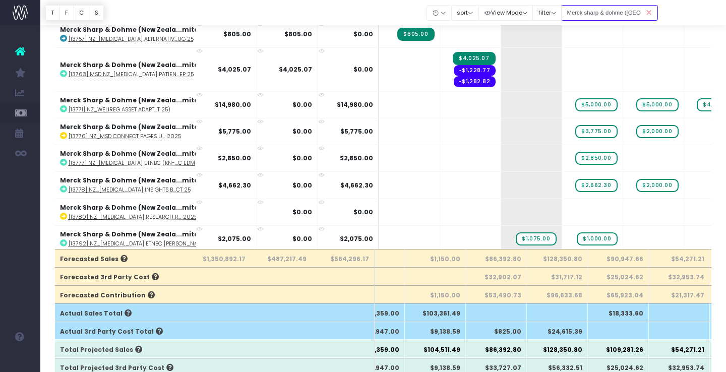
scroll to position [27, 0]
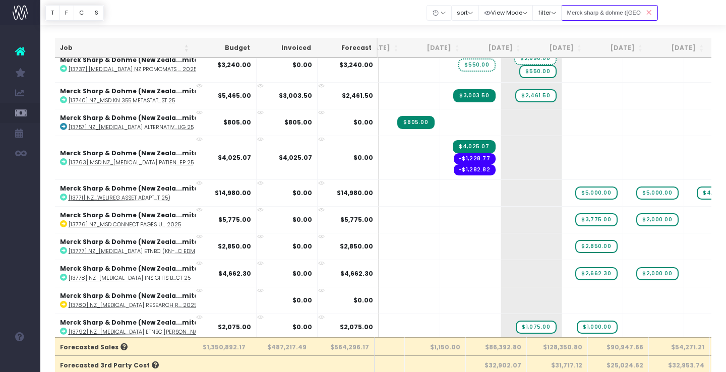
click at [611, 13] on input "Merck sharp & dohme ([GEOGRAPHIC_DATA]" at bounding box center [609, 13] width 97 height 16
click at [649, 16] on icon at bounding box center [649, 13] width 18 height 21
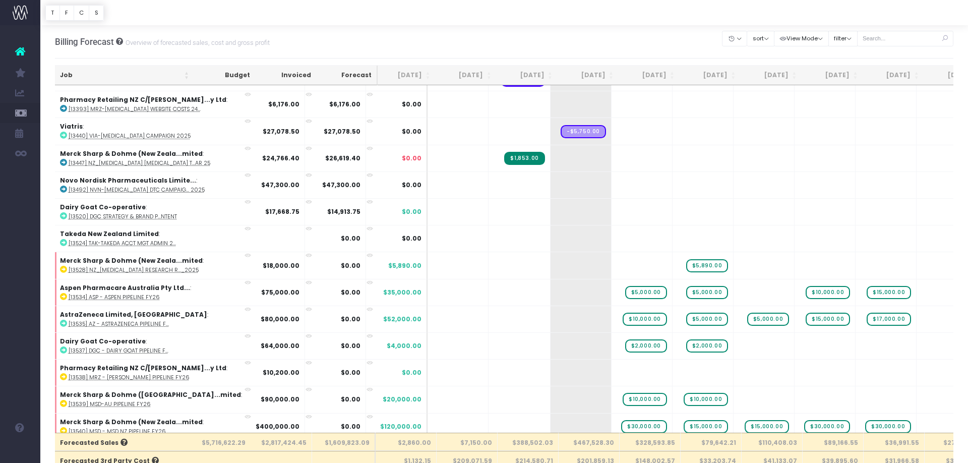
scroll to position [0, 4]
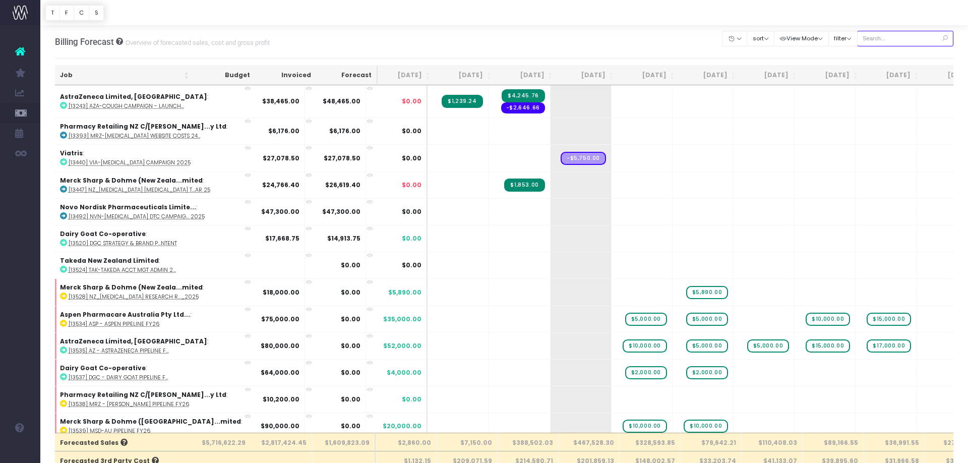
click at [725, 40] on input "text" at bounding box center [905, 39] width 97 height 16
type input "Merck sharp & dohme ([GEOGRAPHIC_DATA]"
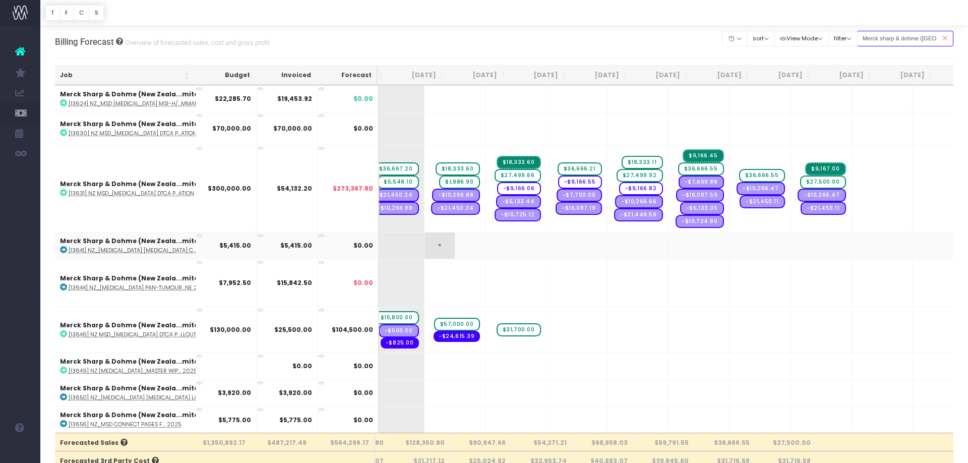
scroll to position [453, 28]
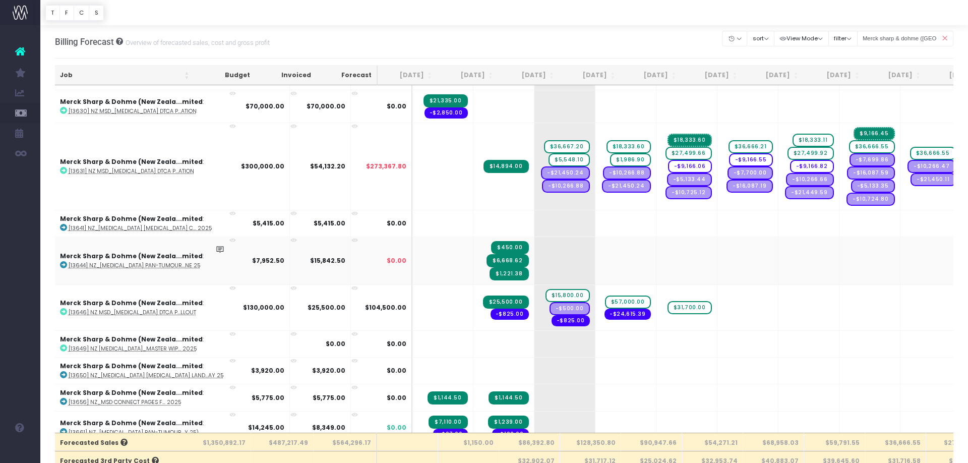
click at [229, 239] on icon at bounding box center [232, 240] width 7 height 7
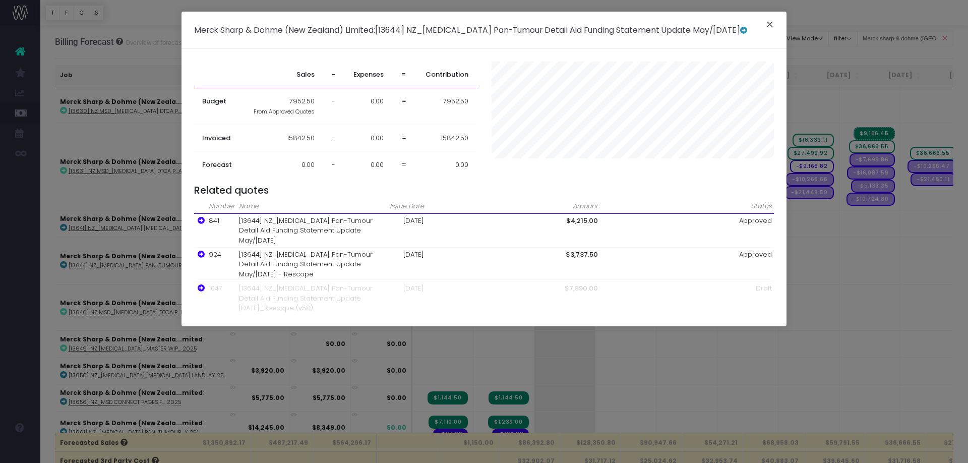
click at [725, 26] on button "×" at bounding box center [769, 26] width 21 height 16
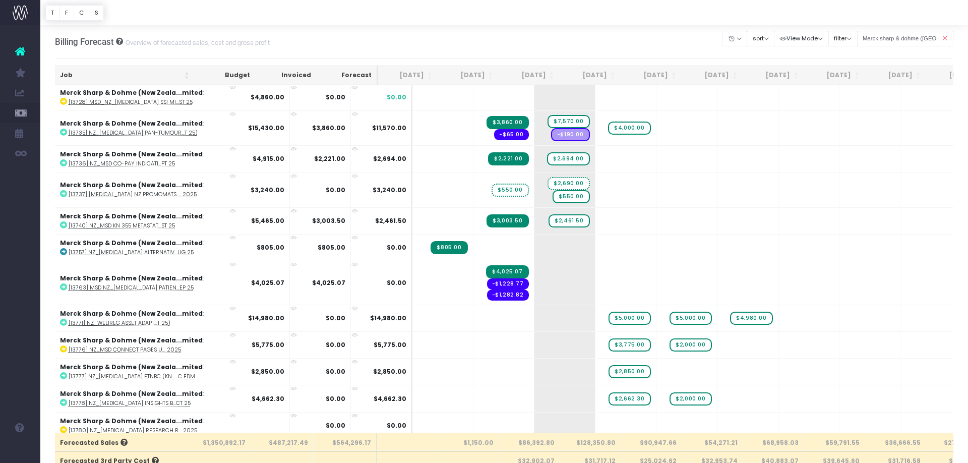
scroll to position [1140, 0]
click at [232, 238] on icon at bounding box center [235, 237] width 7 height 7
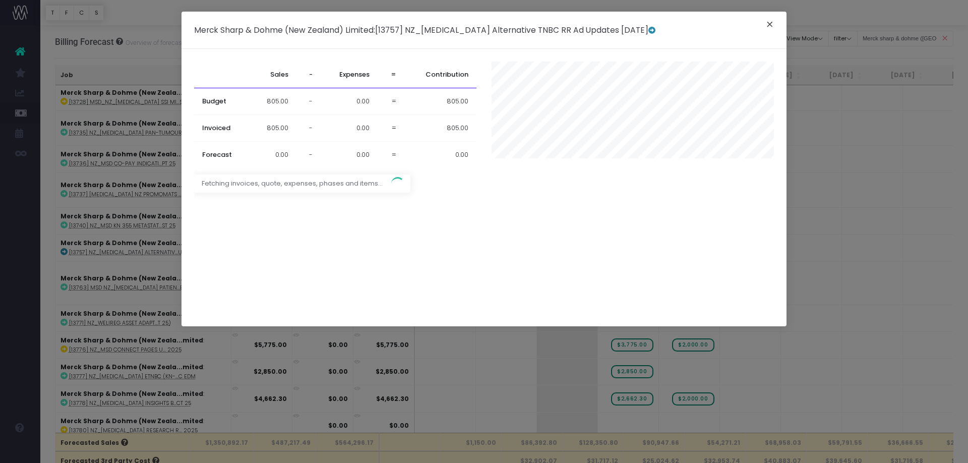
click at [725, 22] on button "×" at bounding box center [769, 26] width 21 height 16
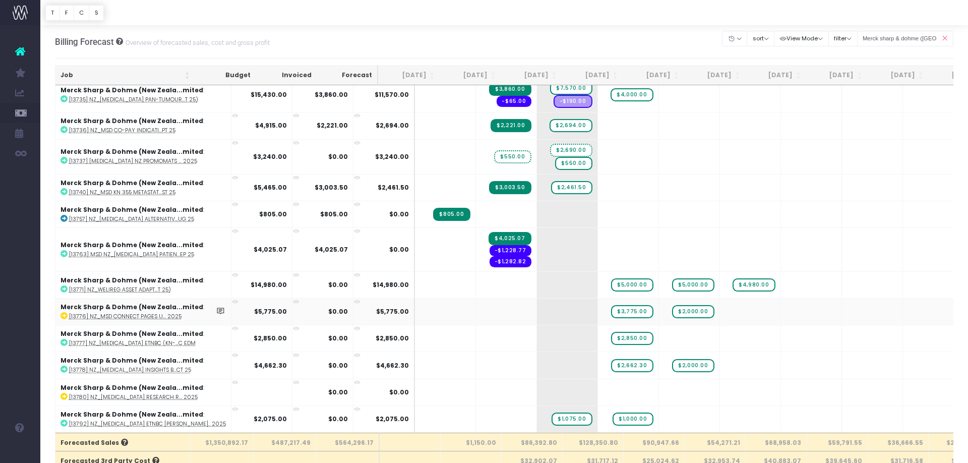
click at [232, 301] on icon at bounding box center [235, 301] width 7 height 7
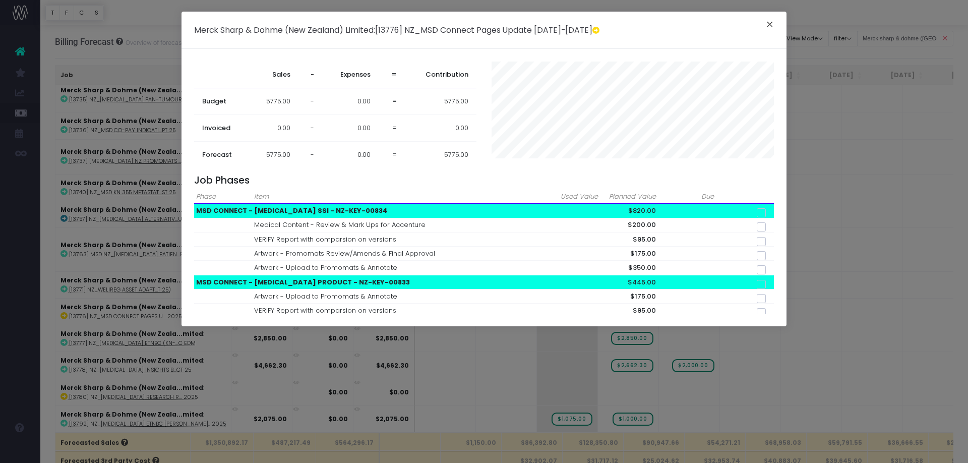
click at [725, 27] on button "×" at bounding box center [769, 26] width 21 height 16
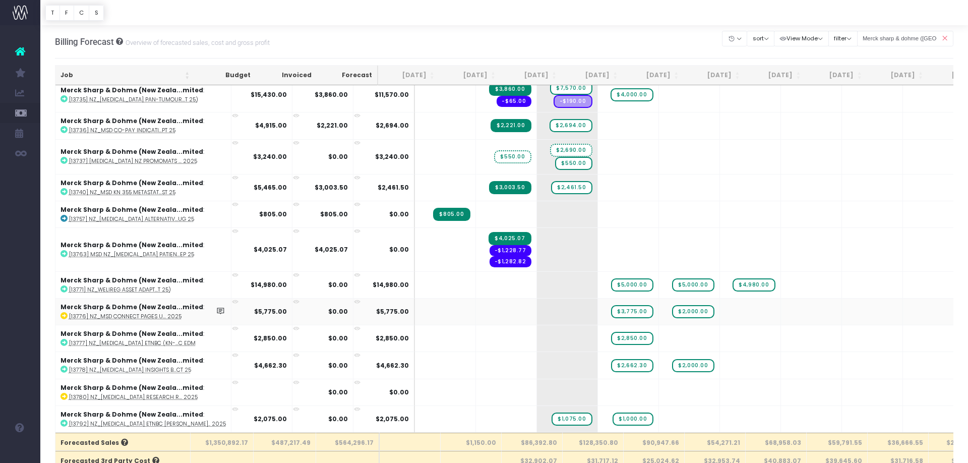
click at [232, 301] on icon at bounding box center [235, 301] width 7 height 7
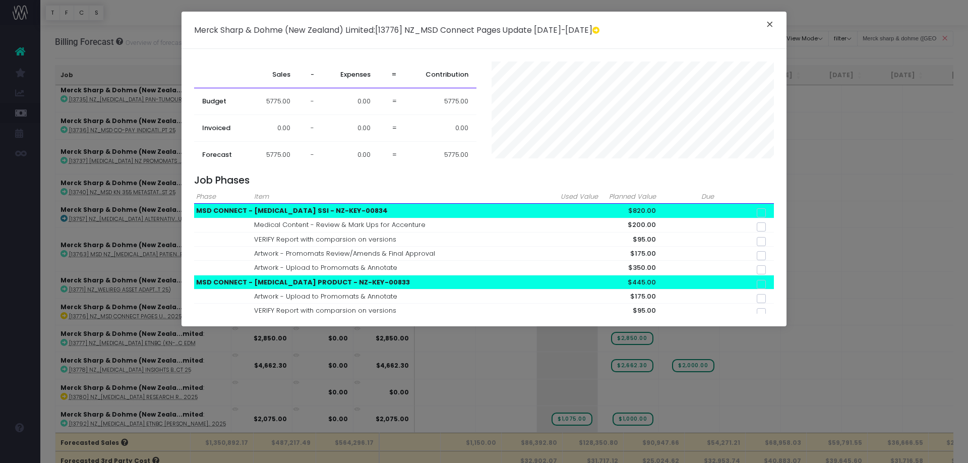
click at [725, 20] on button "×" at bounding box center [769, 26] width 21 height 16
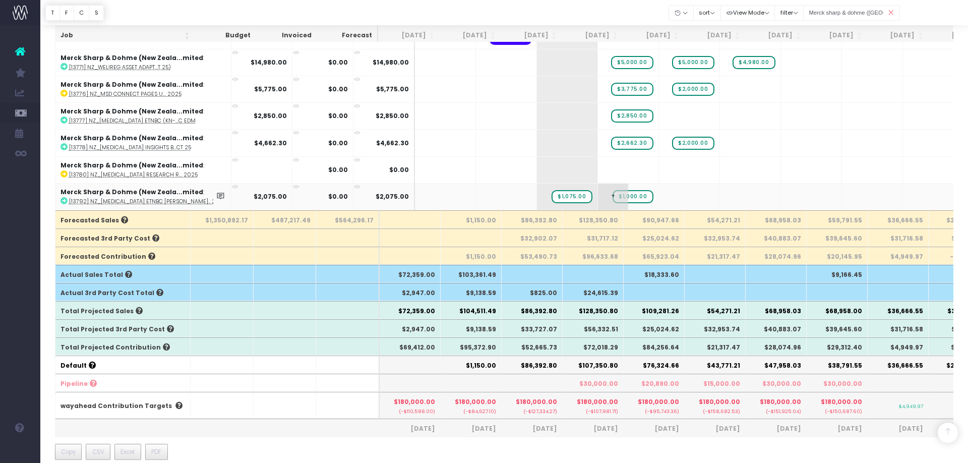
scroll to position [225, 0]
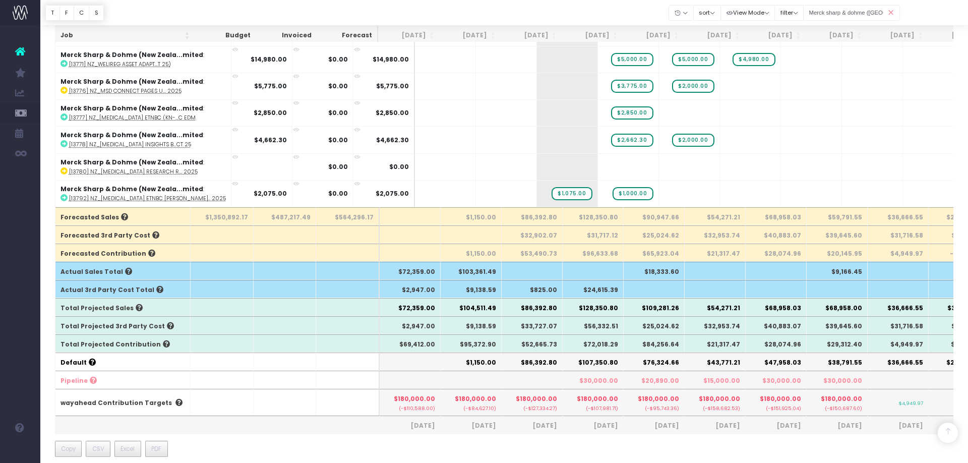
click at [478, 310] on th "$104,511.49" at bounding box center [470, 307] width 61 height 18
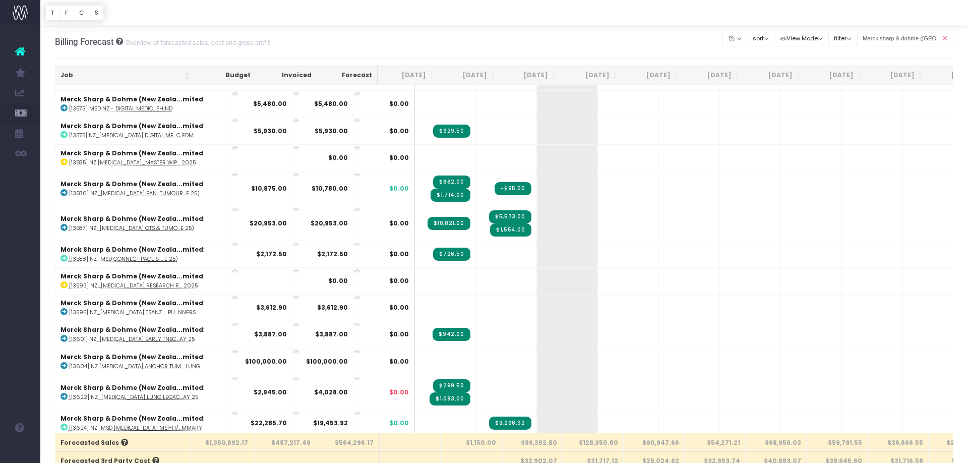
scroll to position [0, 0]
